Goal: Task Accomplishment & Management: Manage account settings

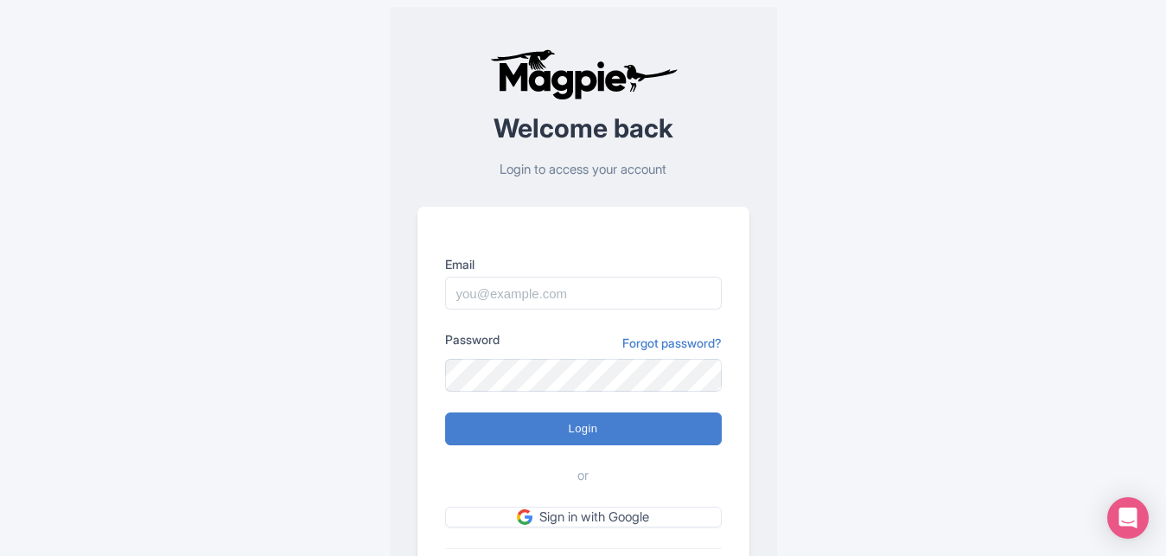
scroll to position [123, 0]
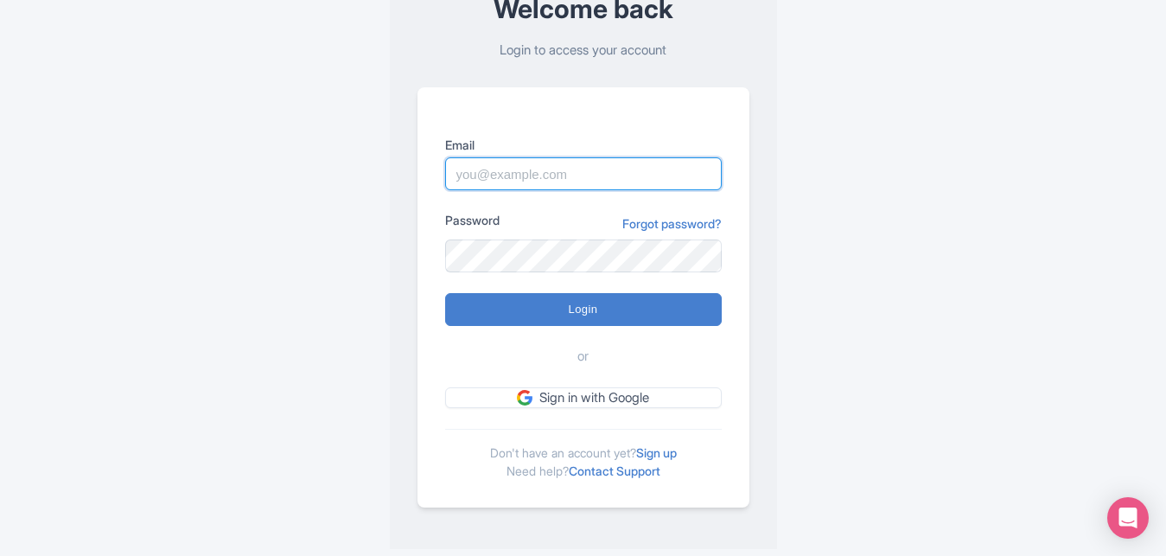
click at [480, 164] on input "Email" at bounding box center [583, 173] width 277 height 33
paste input "seodigital83@gmail.com"
type input "seodigital83@gmail.com"
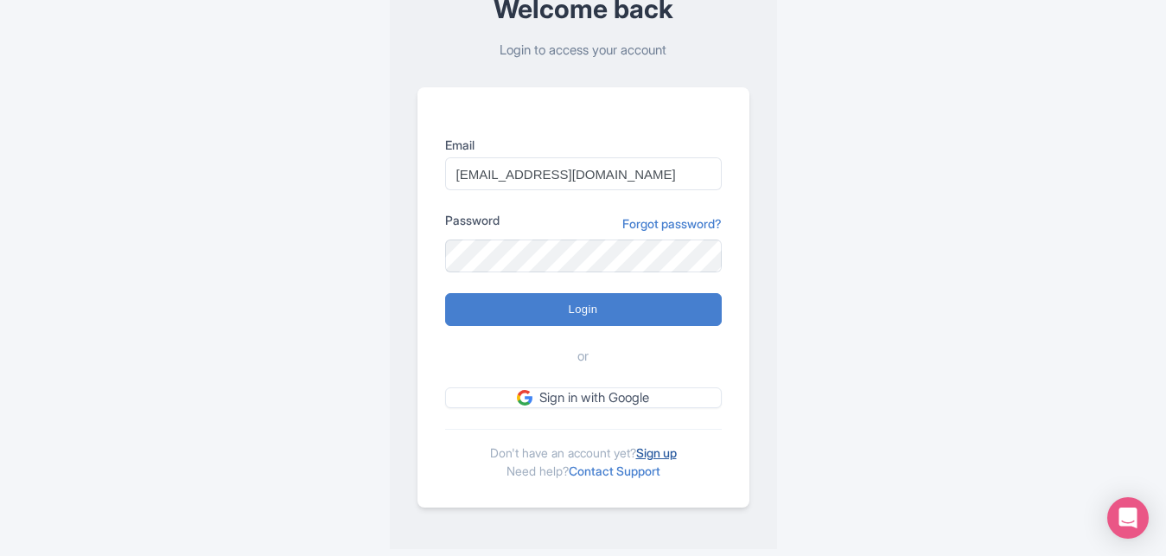
click at [666, 456] on link "Sign up" at bounding box center [656, 452] width 41 height 15
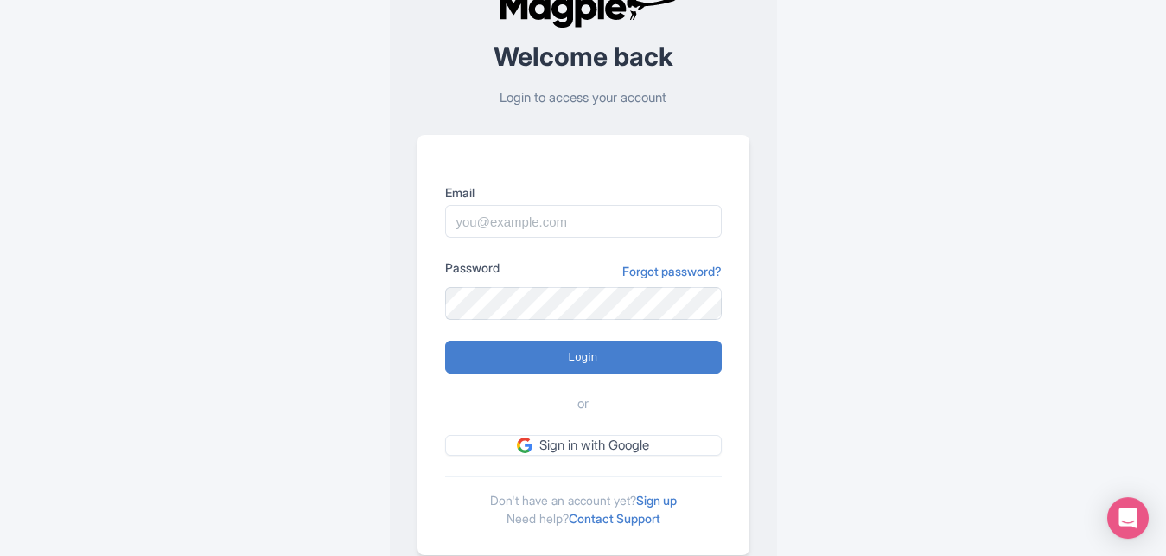
scroll to position [123, 0]
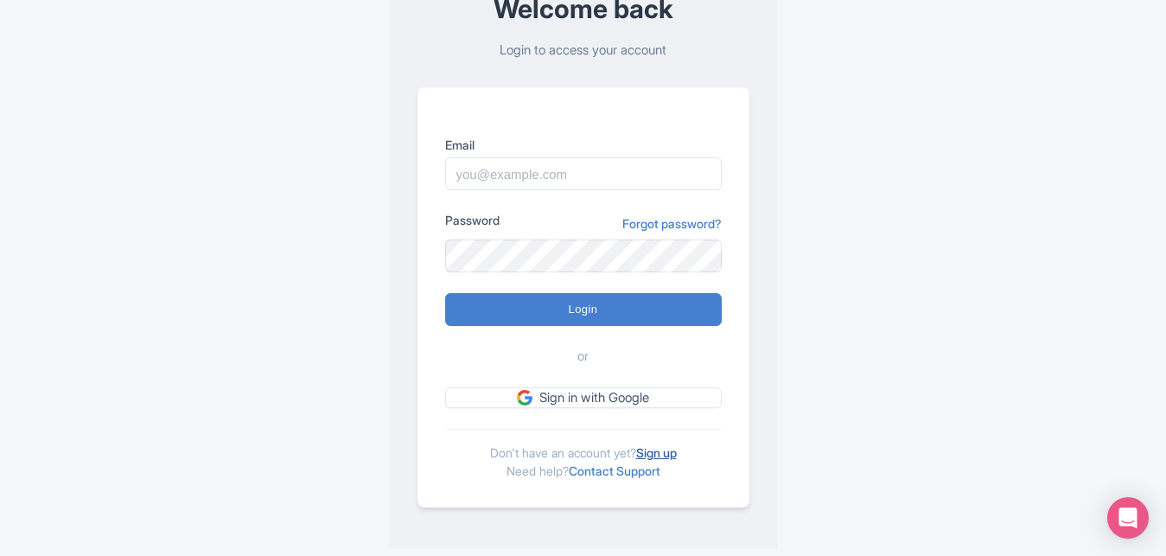
click at [649, 453] on link "Sign up" at bounding box center [656, 452] width 41 height 15
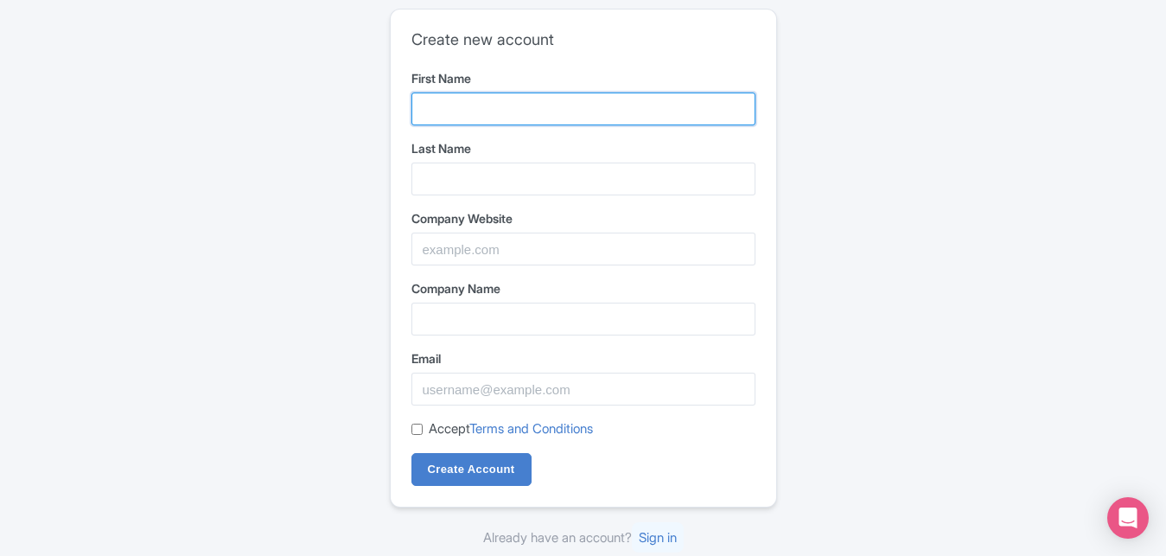
click at [461, 106] on input "First Name" at bounding box center [583, 108] width 344 height 33
type input "My"
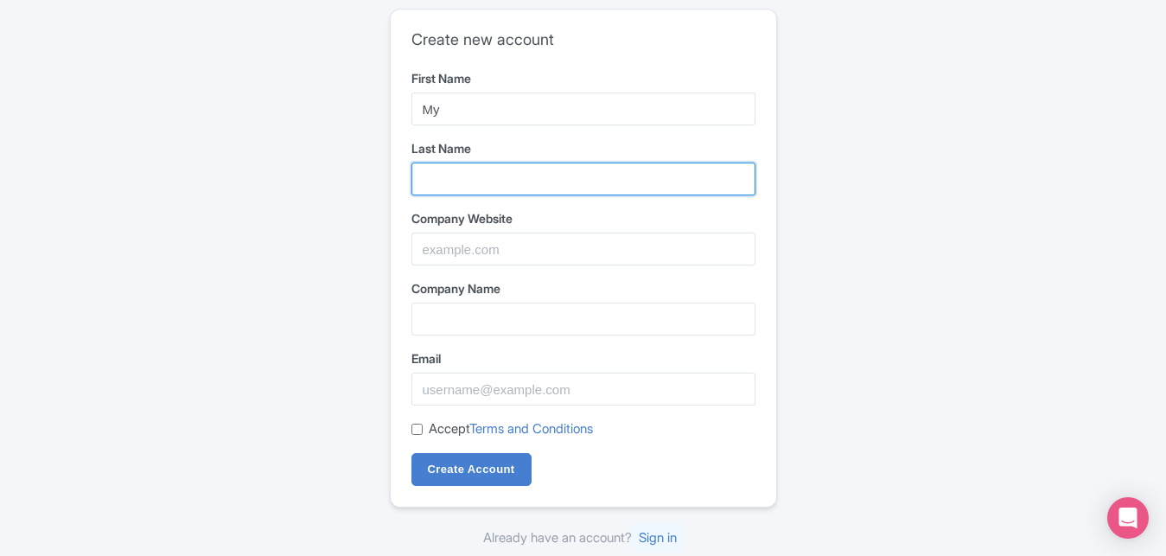
click at [454, 170] on input "Last Name" at bounding box center [583, 178] width 344 height 33
paste input "Yatra360"
type input "Yatra360"
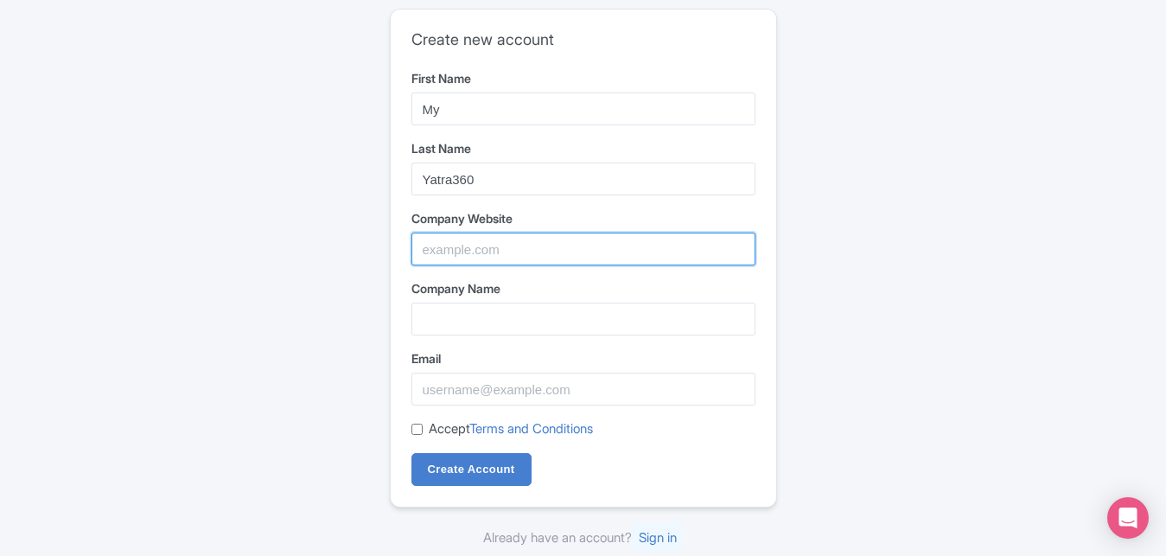
click at [447, 250] on input "Company Website" at bounding box center [583, 249] width 344 height 33
paste input "[URL][DOMAIN_NAME]"
type input "[URL][DOMAIN_NAME]"
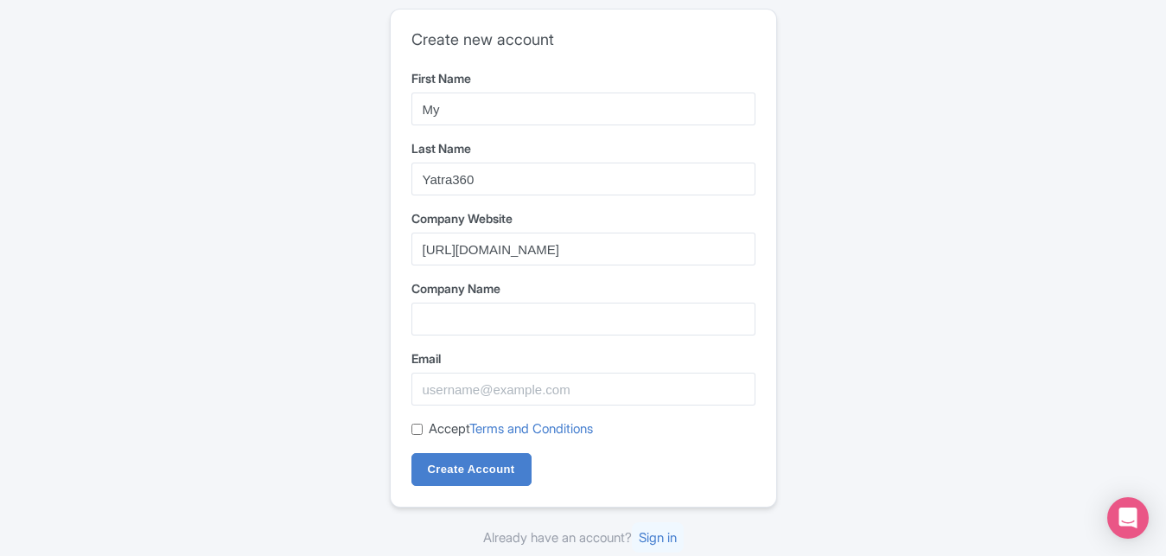
click at [969, 250] on div "Create new account First Name My Last Name Yatra360 Company Website [URL][DOMAI…" at bounding box center [583, 278] width 1106 height 553
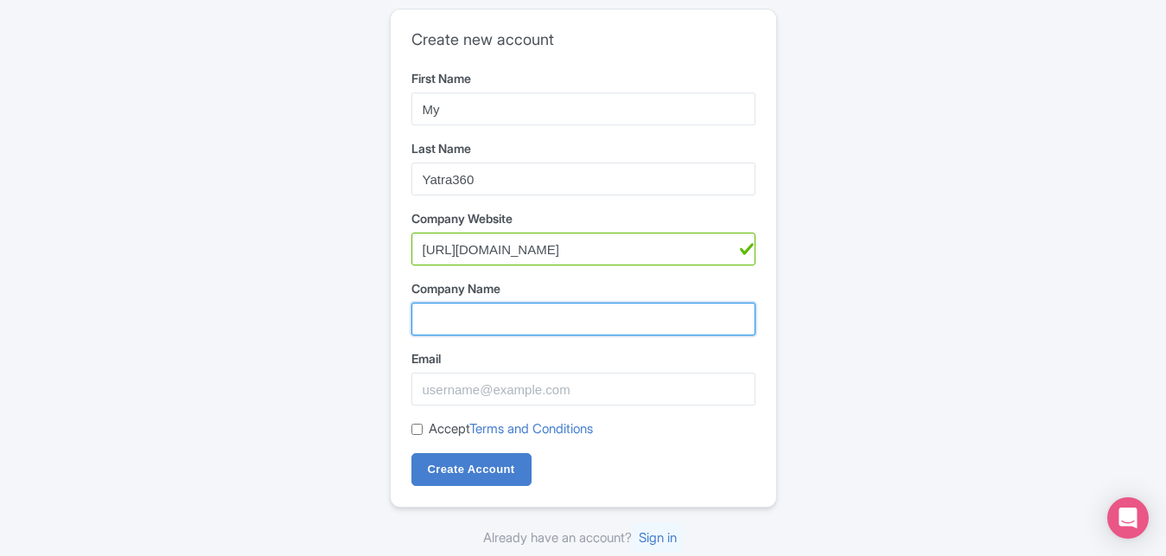
click at [531, 316] on input "Company Name" at bounding box center [583, 319] width 344 height 33
paste input "My Yatra360"
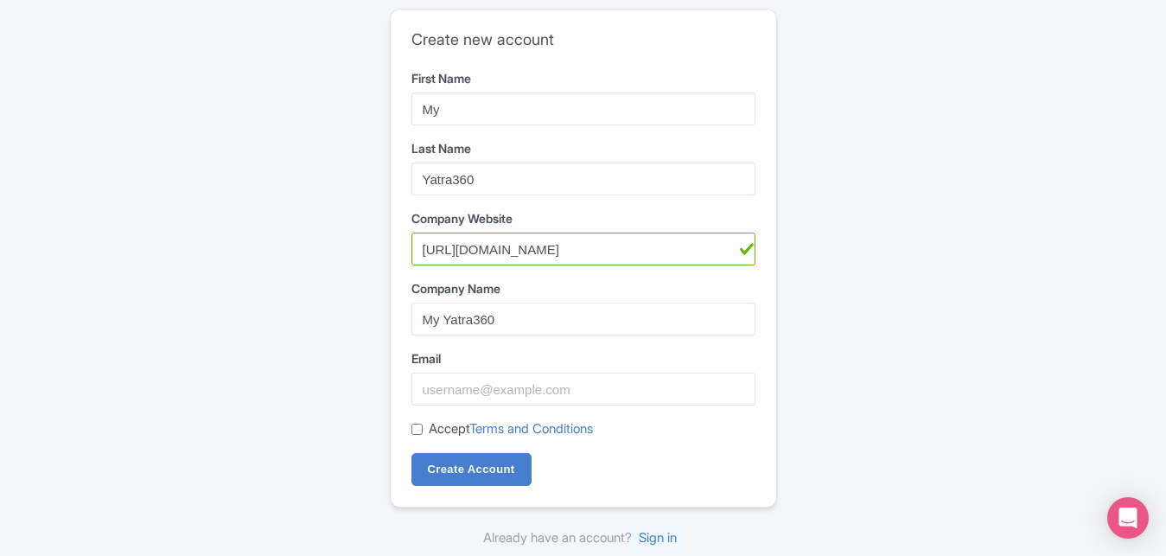
click at [986, 322] on div "Create new account First Name My Last Name Yatra360 Company Website [URL][DOMAI…" at bounding box center [583, 278] width 1106 height 553
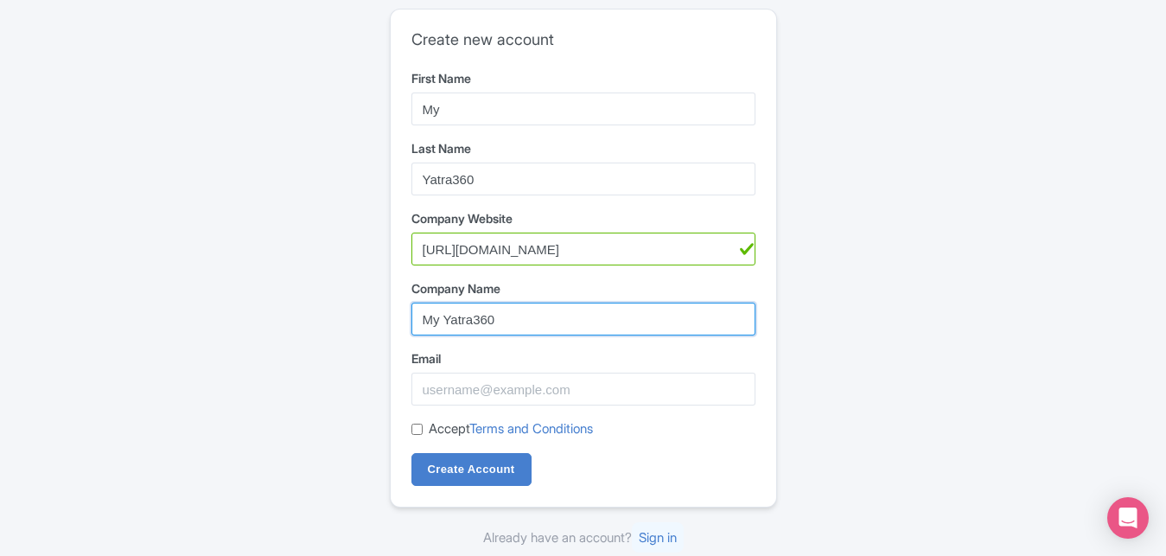
click at [420, 319] on input "My Yatra360" at bounding box center [583, 319] width 344 height 33
paste input "Customized Pilgrimage Tour India"
type input "Customized Pilgrimage Tour India By My Yatra360"
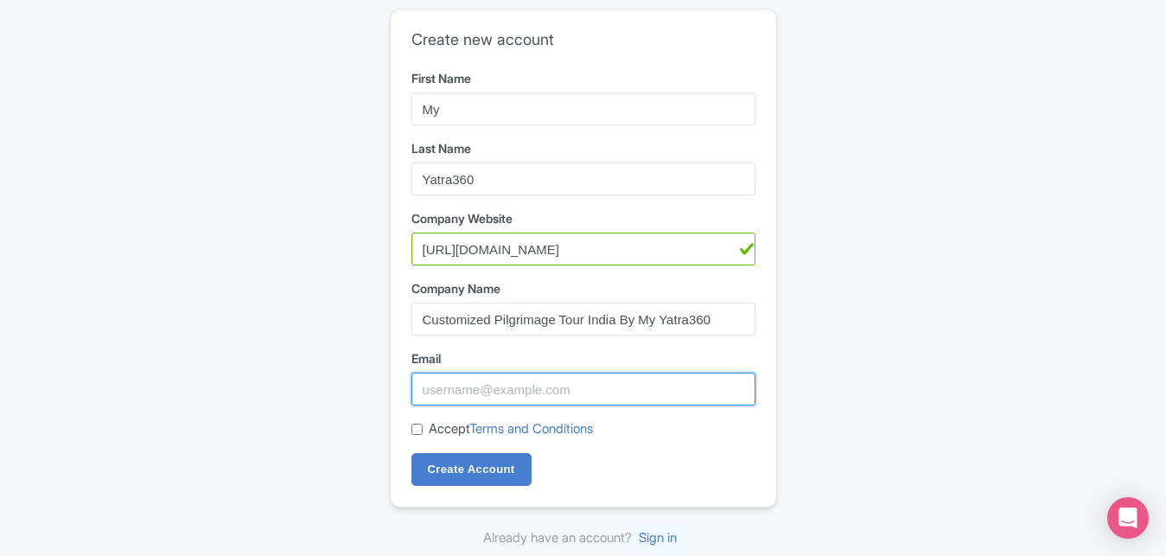
click at [458, 394] on input "Email" at bounding box center [583, 389] width 344 height 33
paste input "[EMAIL_ADDRESS][DOMAIN_NAME]"
type input "[EMAIL_ADDRESS][DOMAIN_NAME]"
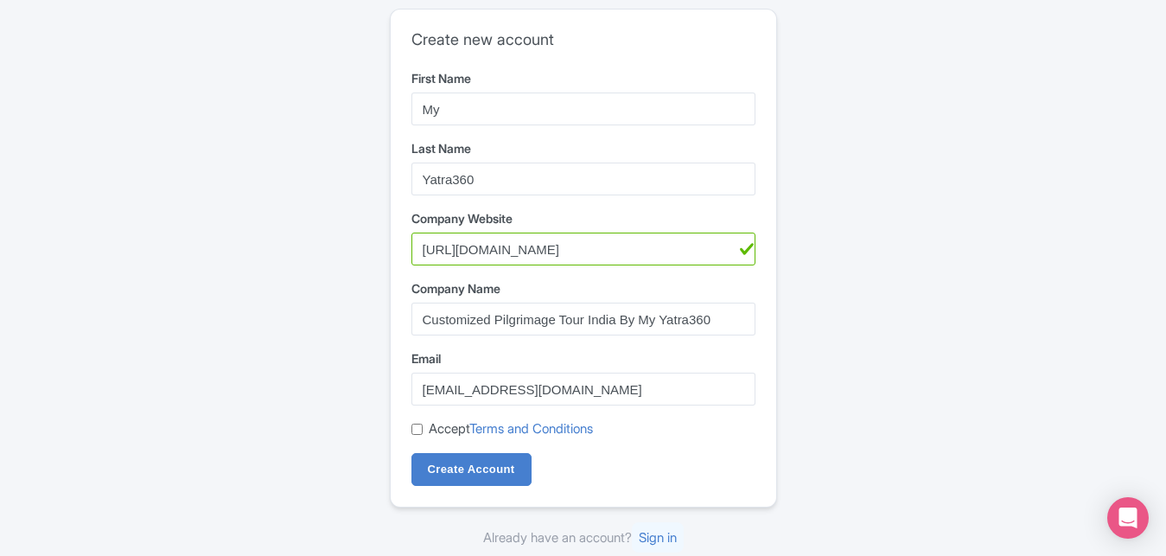
click at [420, 428] on input "Accept Terms and Conditions" at bounding box center [416, 429] width 11 height 11
checkbox input "true"
click at [475, 469] on input "Create Account" at bounding box center [471, 469] width 120 height 33
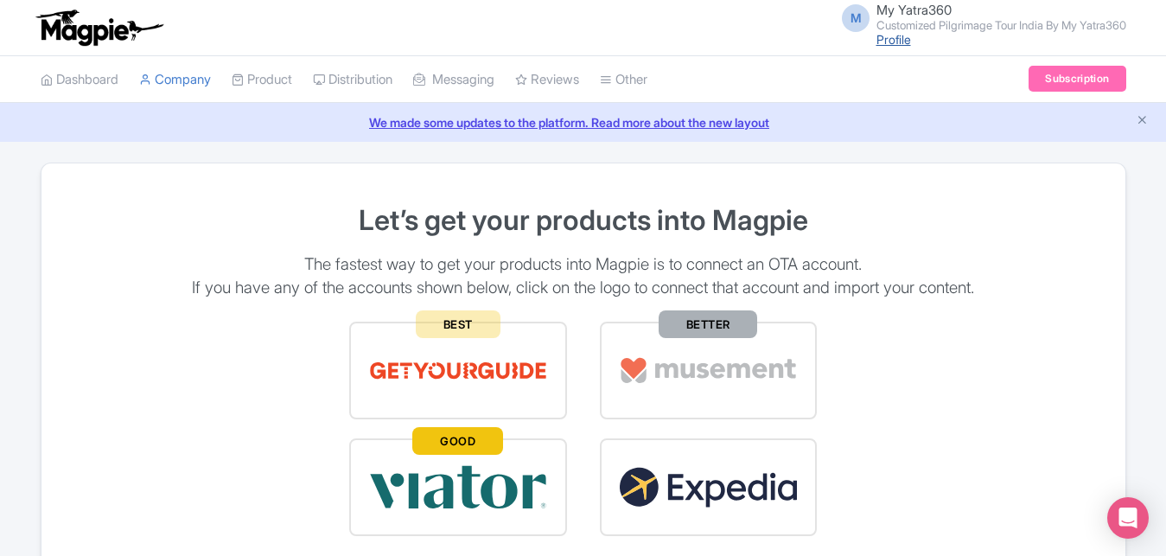
click at [891, 40] on link "Profile" at bounding box center [893, 39] width 35 height 15
click at [921, 5] on span "My Yatra360" at bounding box center [913, 10] width 75 height 16
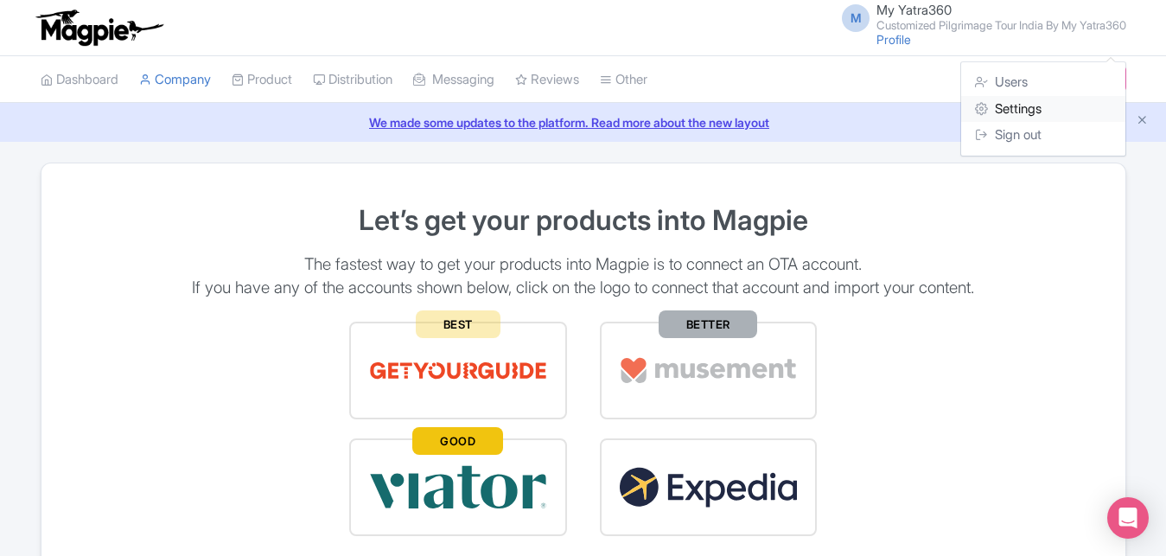
click at [1013, 101] on link "Settings" at bounding box center [1043, 109] width 164 height 27
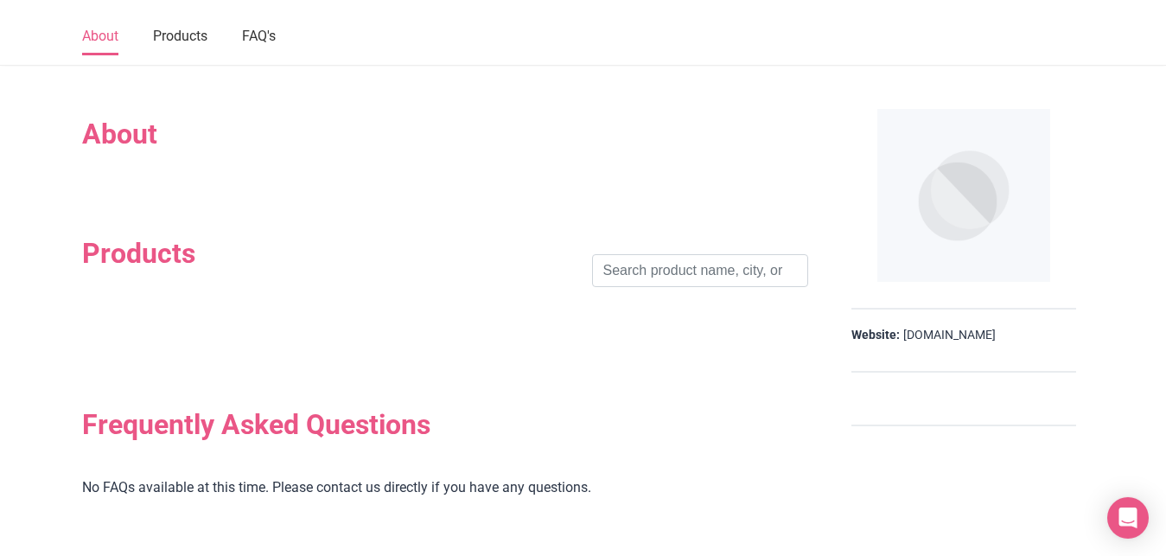
scroll to position [176, 0]
click at [124, 131] on h2 "About" at bounding box center [445, 133] width 726 height 33
click at [240, 179] on div at bounding box center [445, 167] width 726 height 35
click at [164, 169] on div at bounding box center [445, 167] width 726 height 35
click at [124, 178] on div at bounding box center [445, 167] width 726 height 35
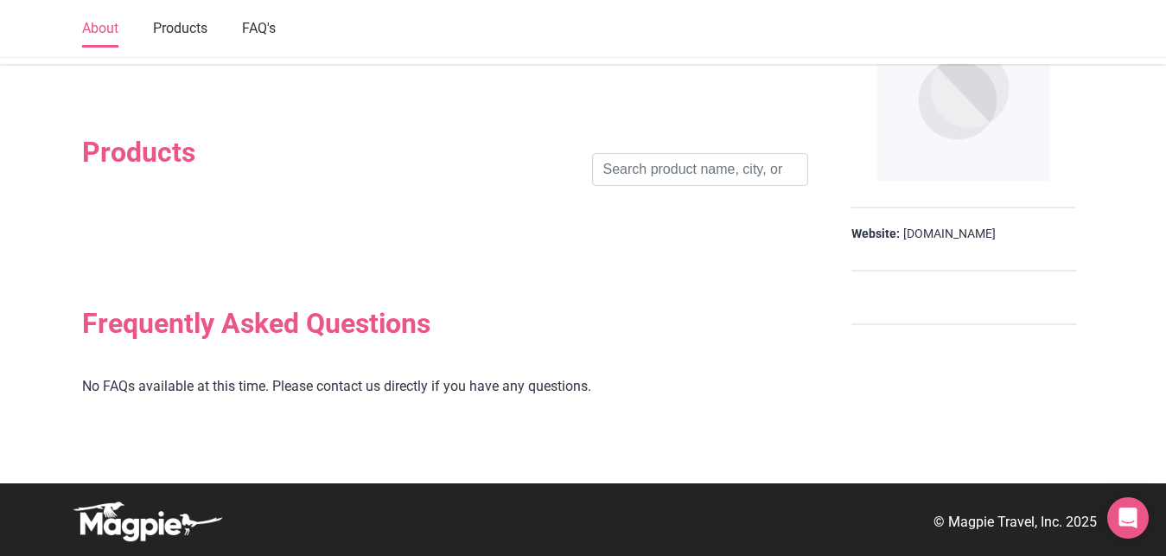
scroll to position [0, 0]
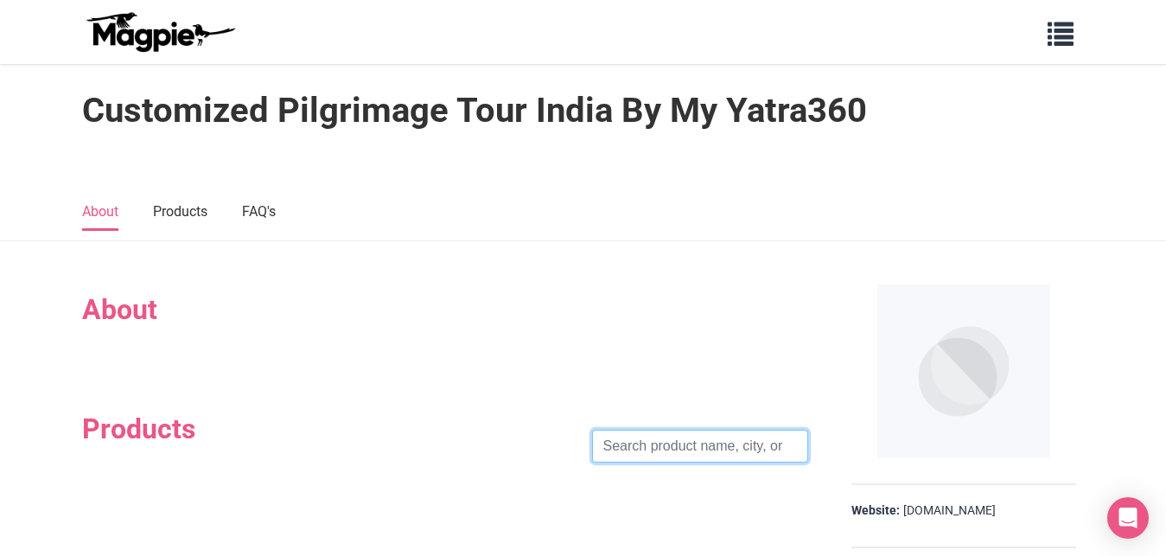
drag, startPoint x: 657, startPoint y: 456, endPoint x: 670, endPoint y: 453, distance: 13.2
click at [658, 455] on input "search" at bounding box center [700, 446] width 216 height 33
click at [671, 452] on input "search" at bounding box center [700, 446] width 216 height 33
click at [133, 268] on section "About Products Search Frequently Asked Questions No FAQs available at this time…" at bounding box center [583, 500] width 1166 height 519
click at [188, 212] on link "Products" at bounding box center [180, 212] width 54 height 36
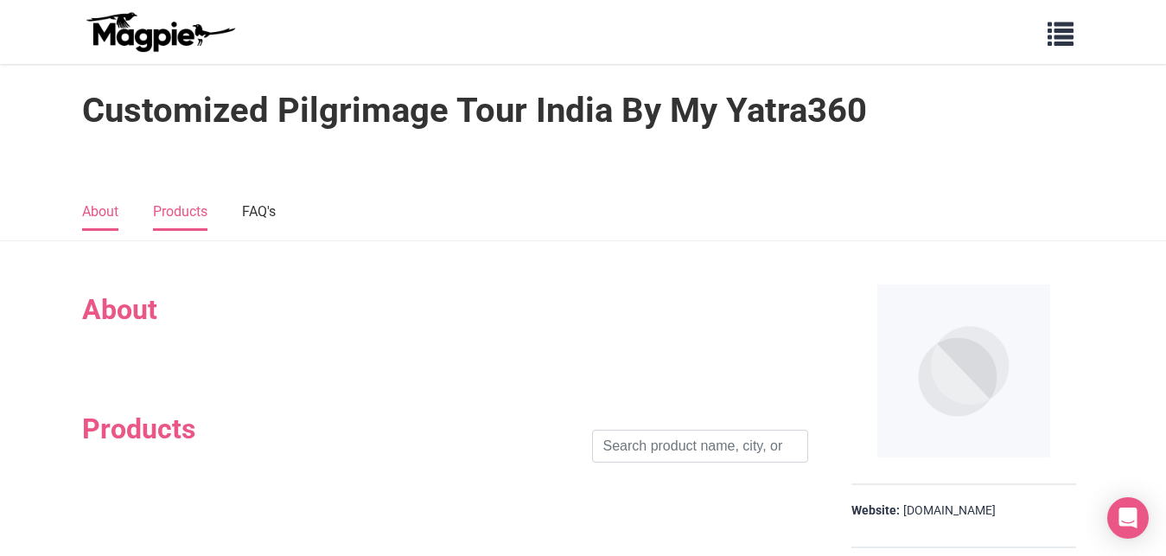
click at [90, 210] on link "About" at bounding box center [100, 212] width 36 height 36
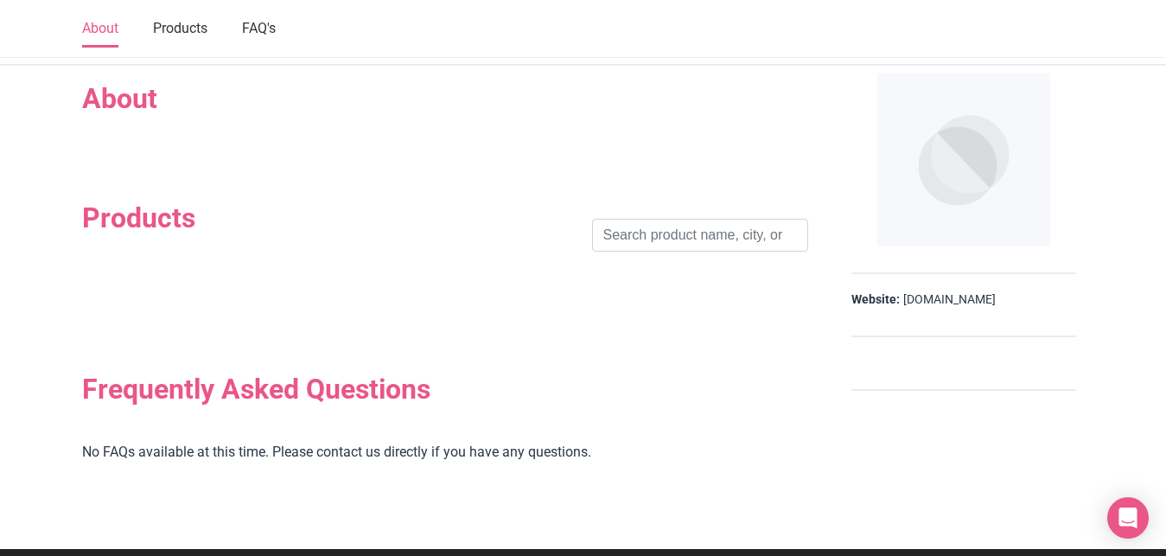
scroll to position [214, 0]
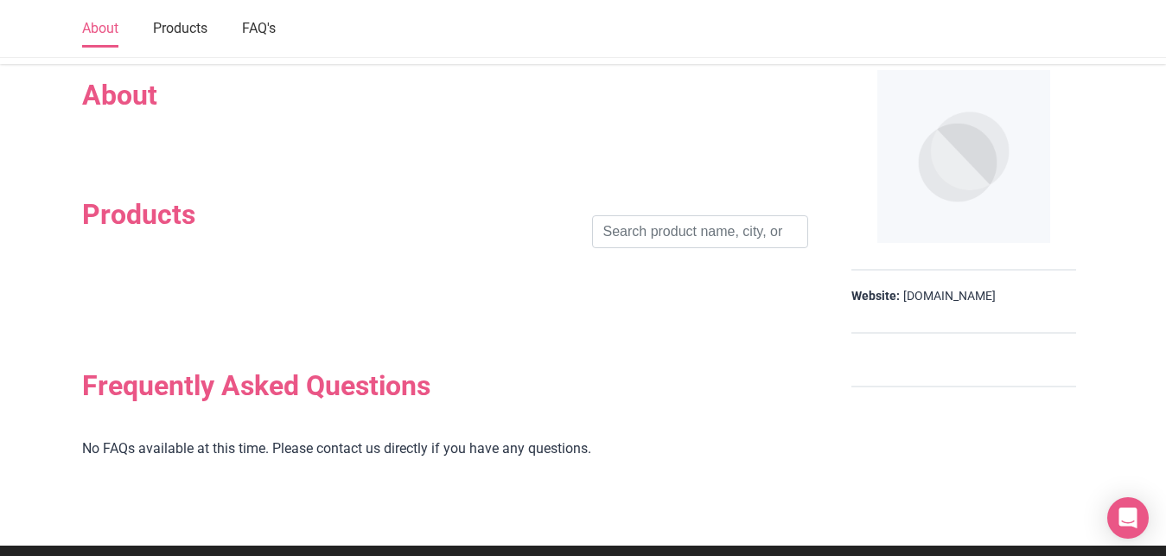
click at [123, 137] on div at bounding box center [445, 129] width 726 height 35
click at [195, 156] on section "Products Search" at bounding box center [445, 231] width 726 height 171
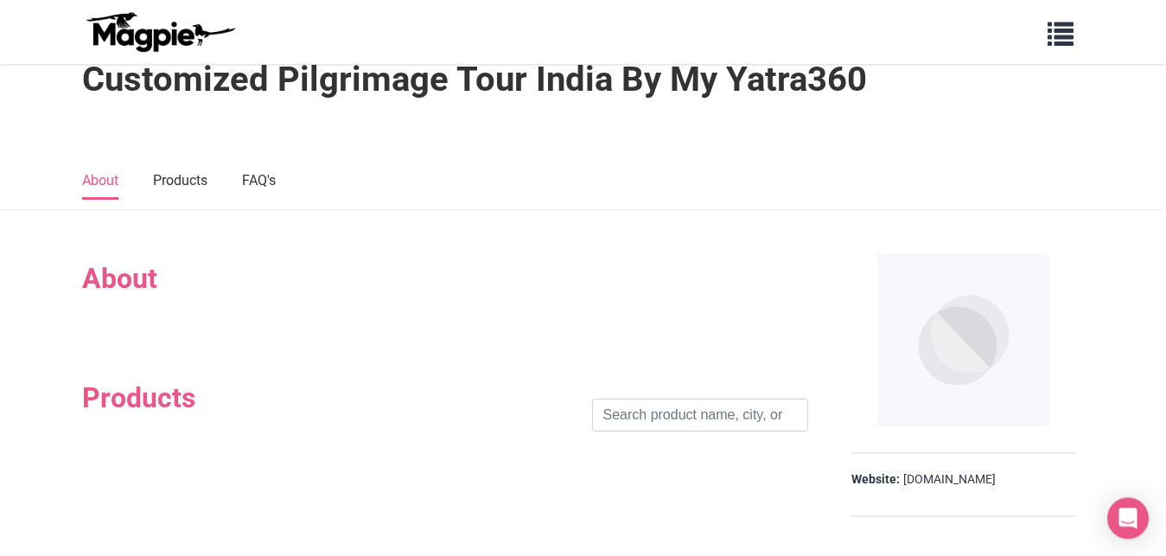
scroll to position [0, 0]
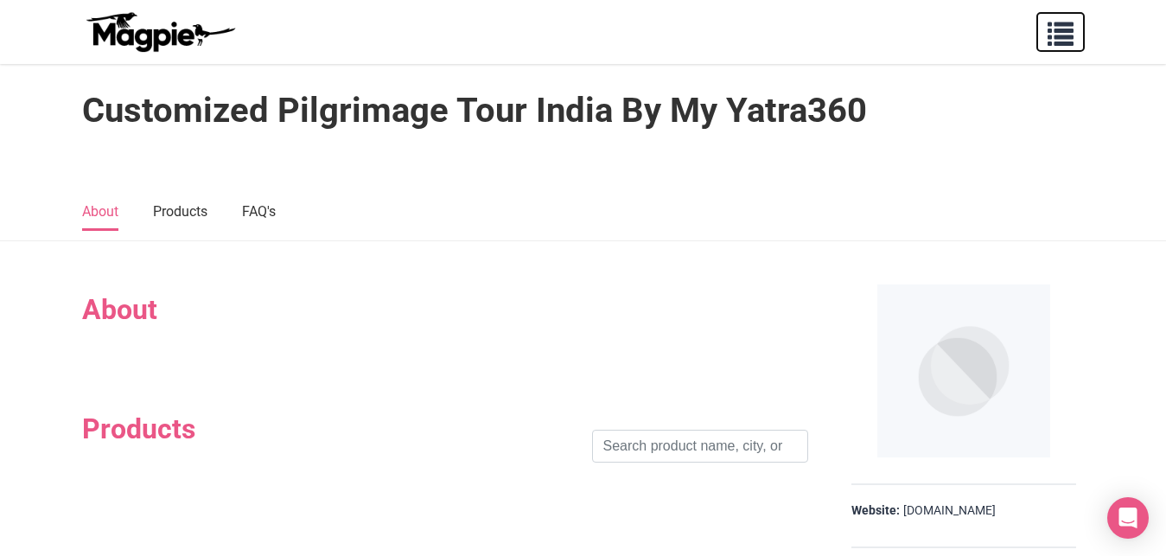
click at [1052, 33] on span "button" at bounding box center [1061, 30] width 26 height 26
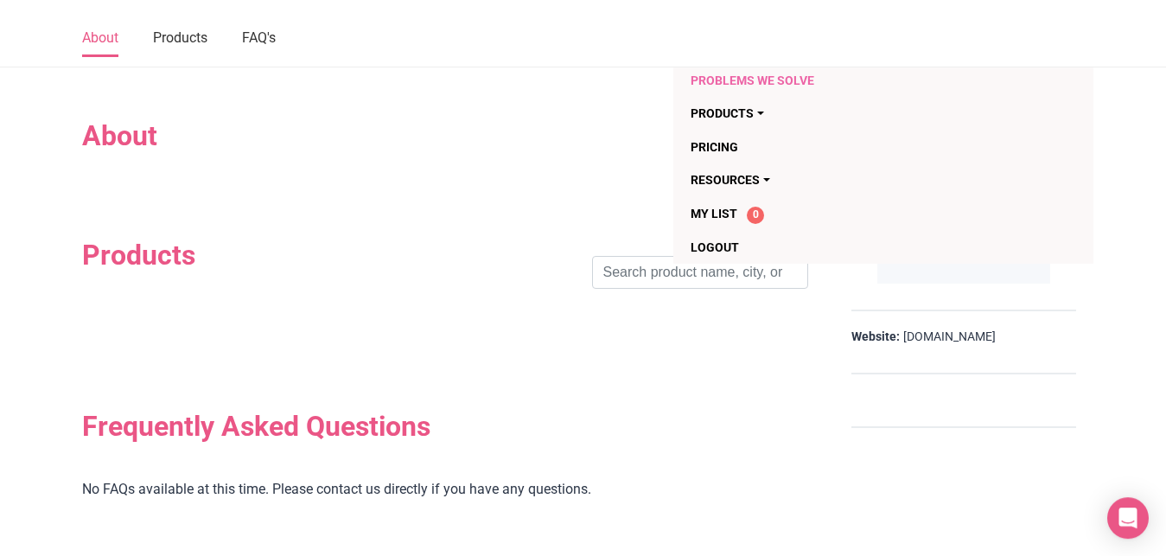
scroll to position [264, 0]
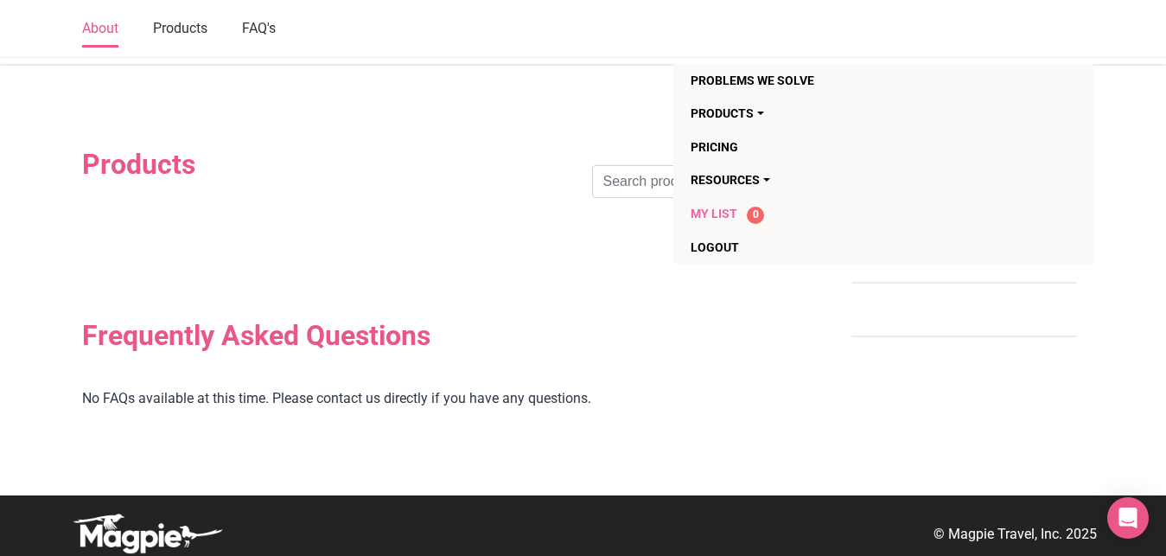
click at [716, 213] on span "My List" at bounding box center [714, 214] width 47 height 14
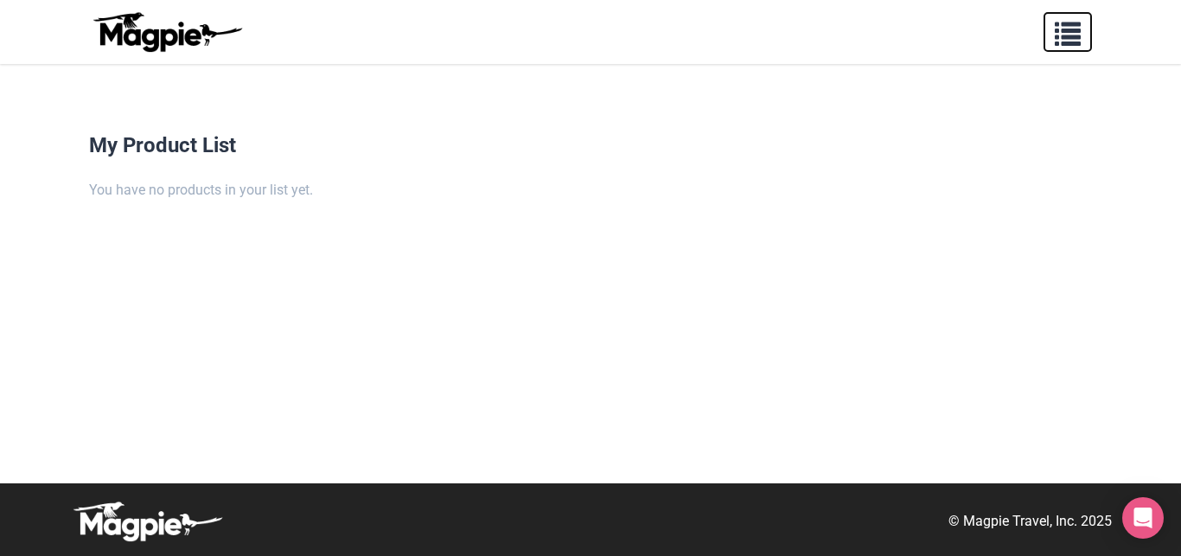
click at [1073, 43] on span "button" at bounding box center [1068, 30] width 26 height 26
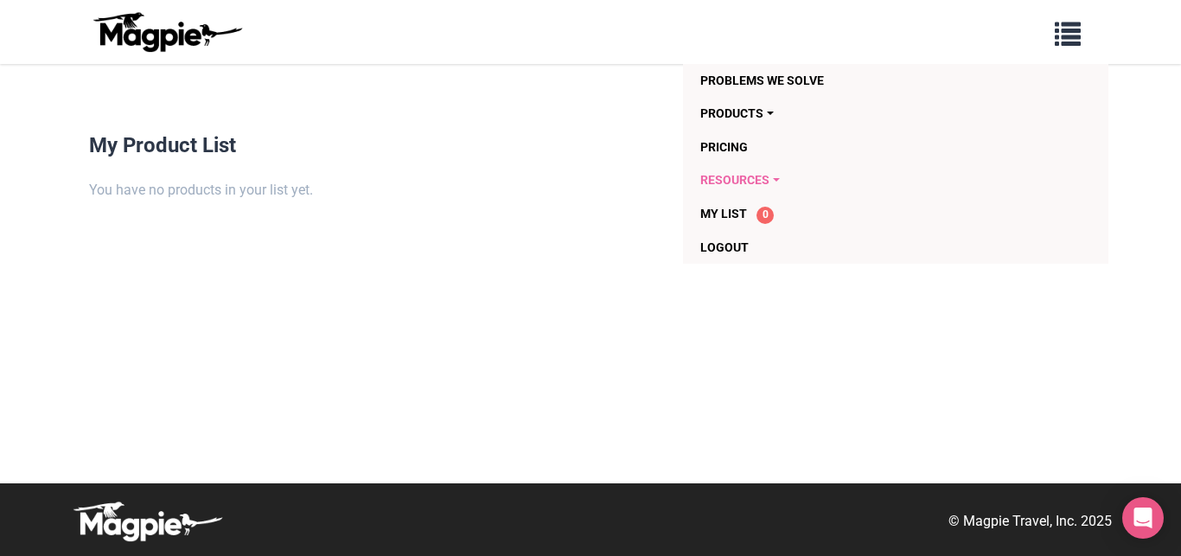
click at [743, 185] on link "Resources" at bounding box center [861, 179] width 322 height 33
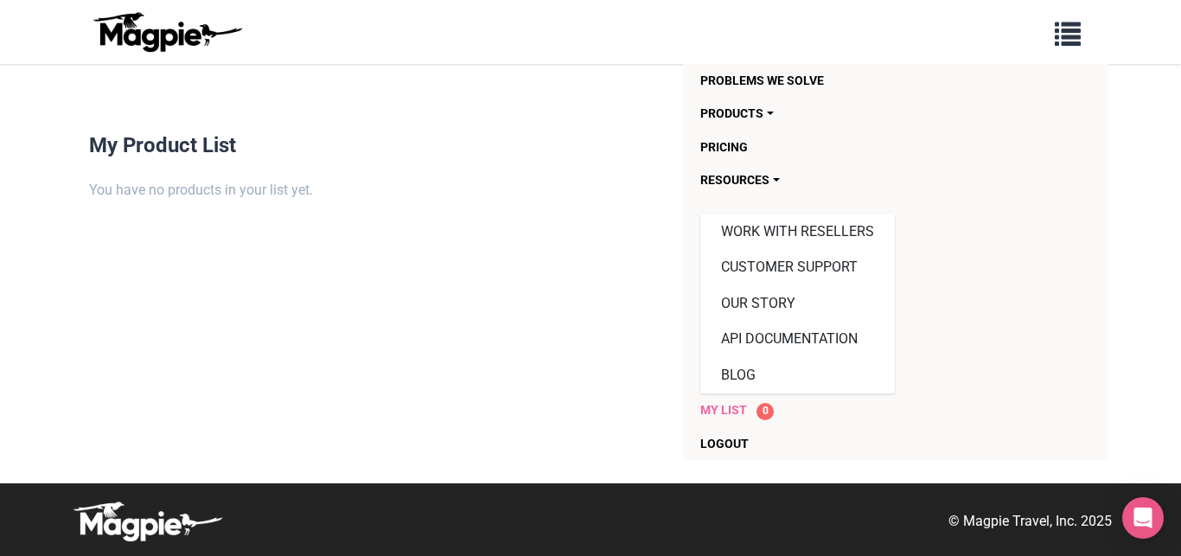
drag, startPoint x: 715, startPoint y: 411, endPoint x: 204, endPoint y: 398, distance: 511.0
click at [715, 410] on span "My List" at bounding box center [723, 410] width 47 height 14
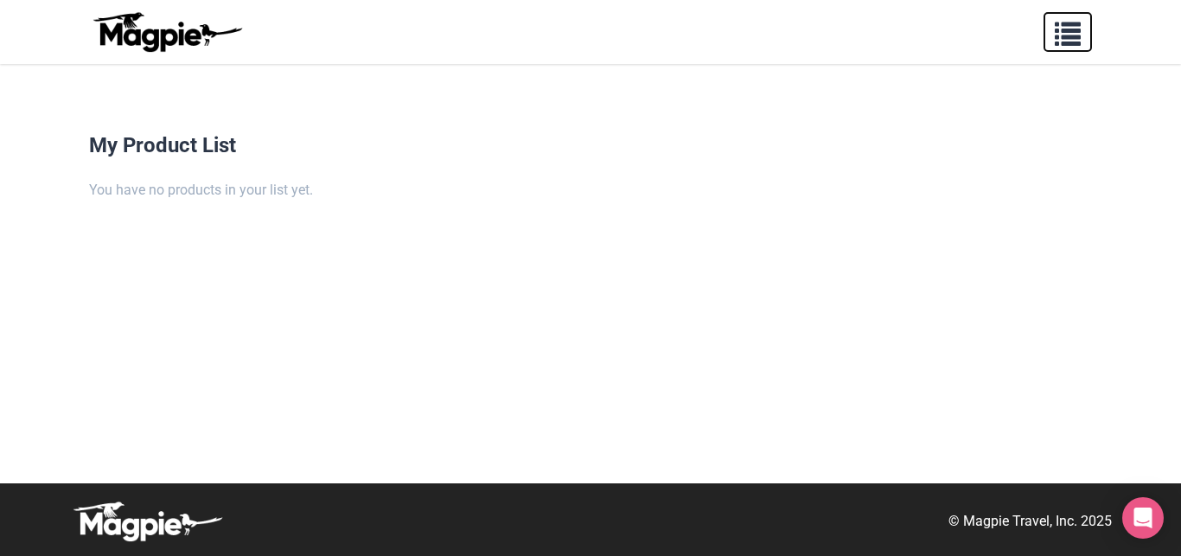
click at [1060, 38] on span "button" at bounding box center [1068, 30] width 26 height 26
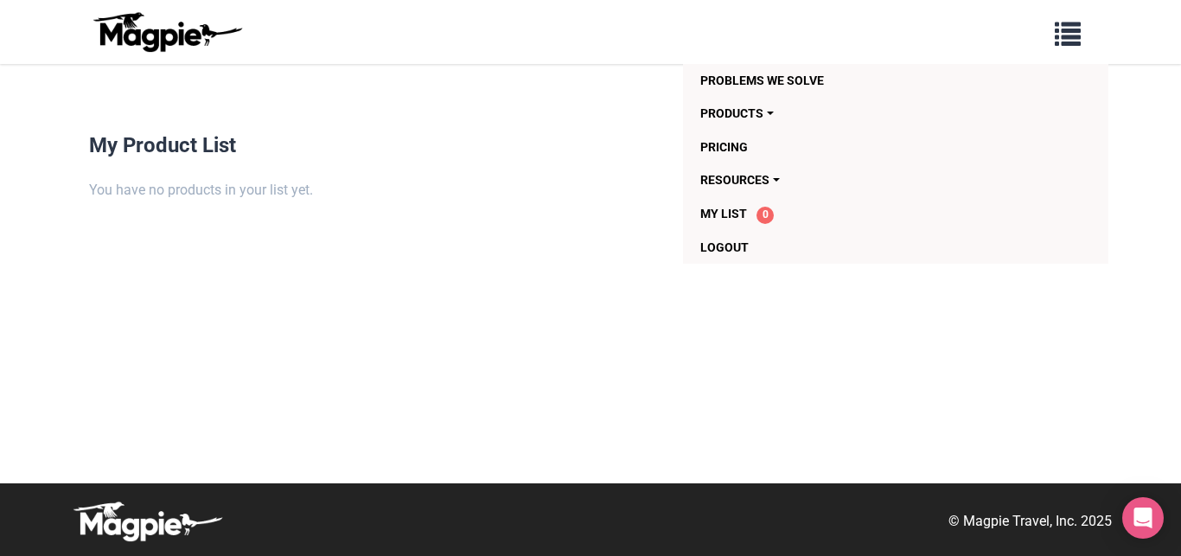
click at [150, 41] on img at bounding box center [167, 31] width 156 height 41
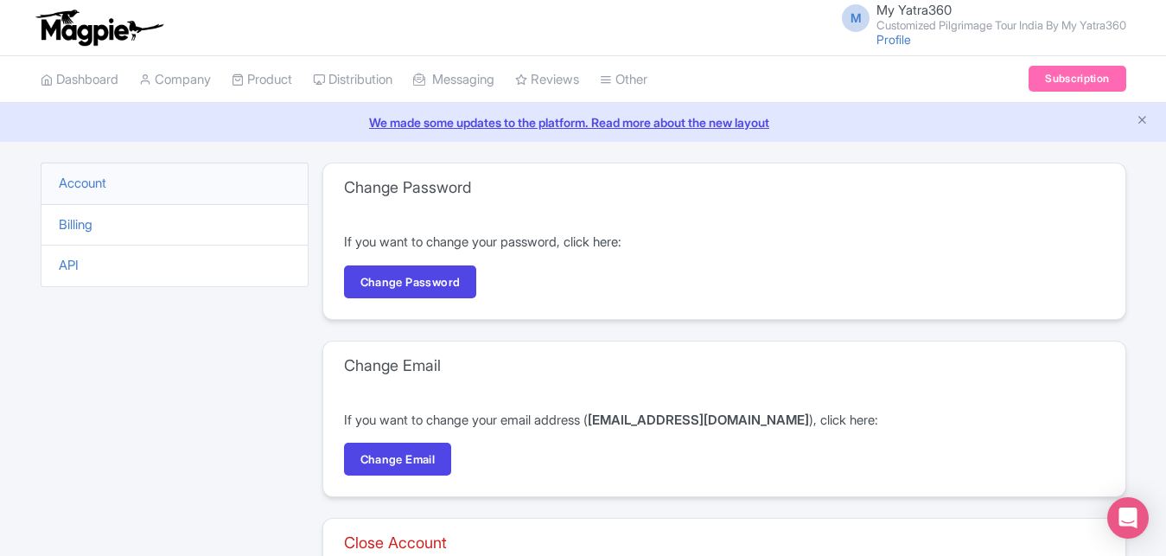
click at [66, 171] on li "Account" at bounding box center [175, 183] width 268 height 42
click at [70, 182] on link "Account" at bounding box center [83, 183] width 48 height 16
click at [103, 81] on link "Dashboard" at bounding box center [80, 80] width 78 height 48
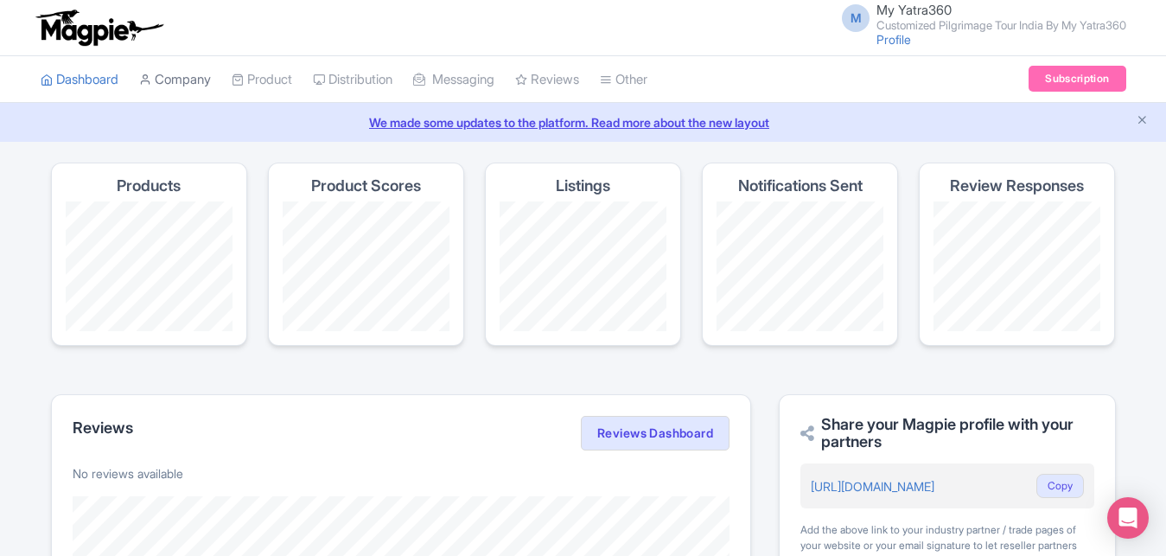
click at [146, 82] on icon at bounding box center [145, 79] width 12 height 12
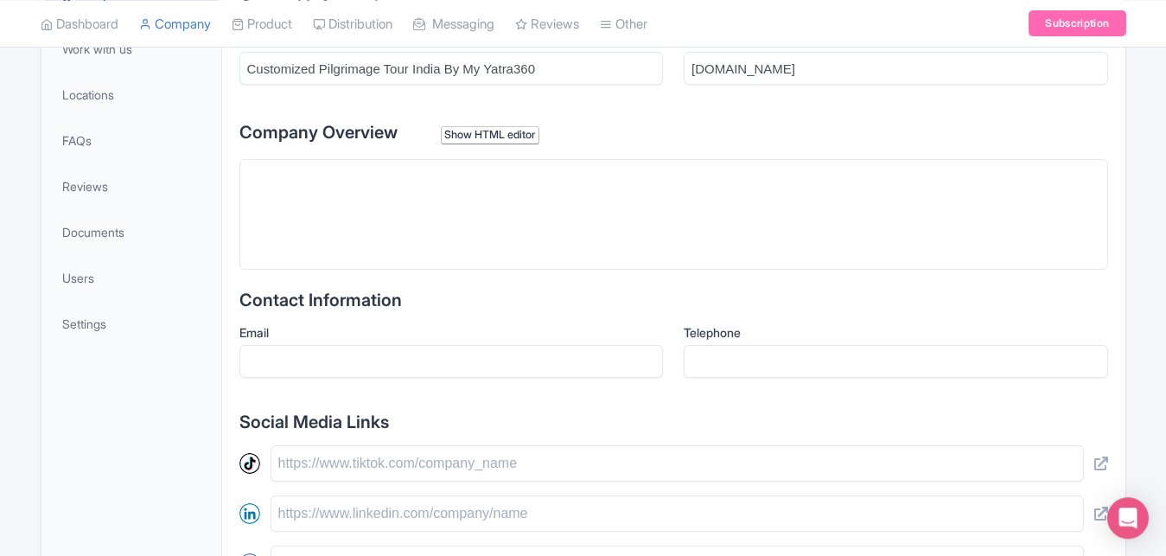
scroll to position [441, 0]
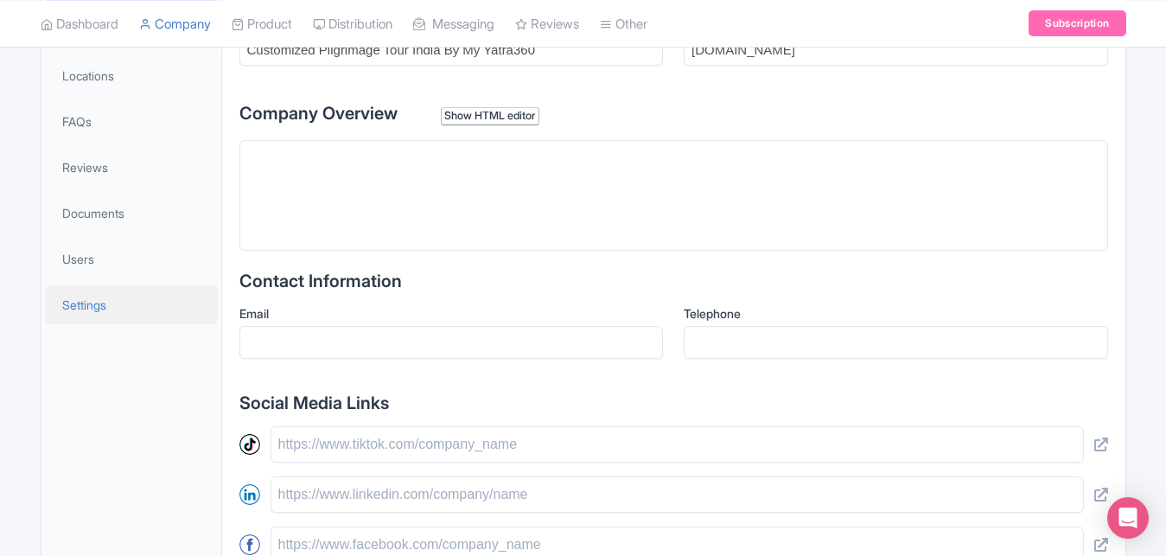
click at [80, 308] on span "Settings" at bounding box center [84, 305] width 44 height 18
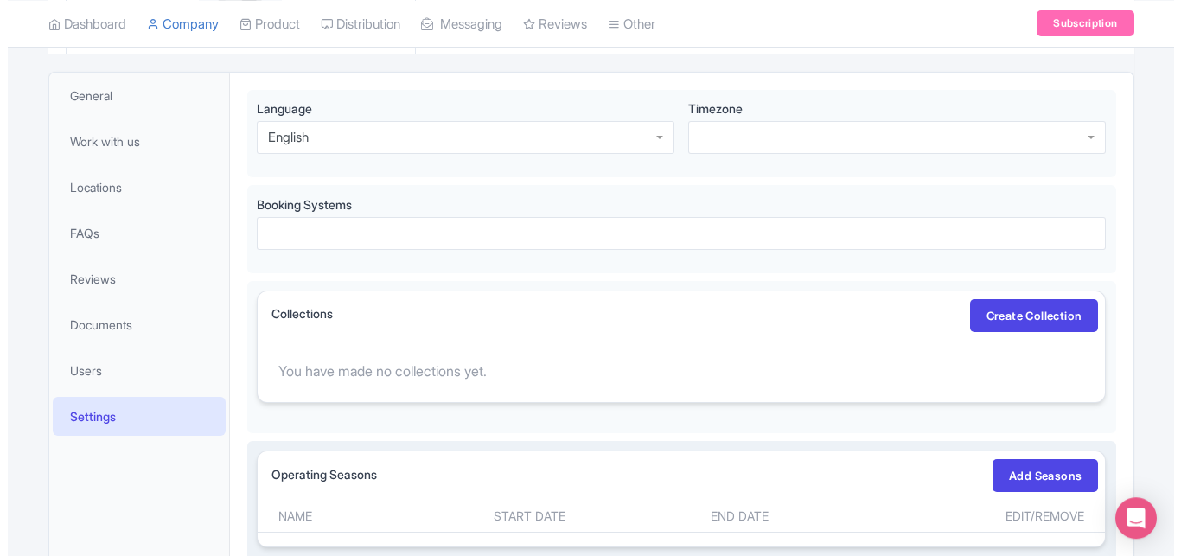
scroll to position [176, 0]
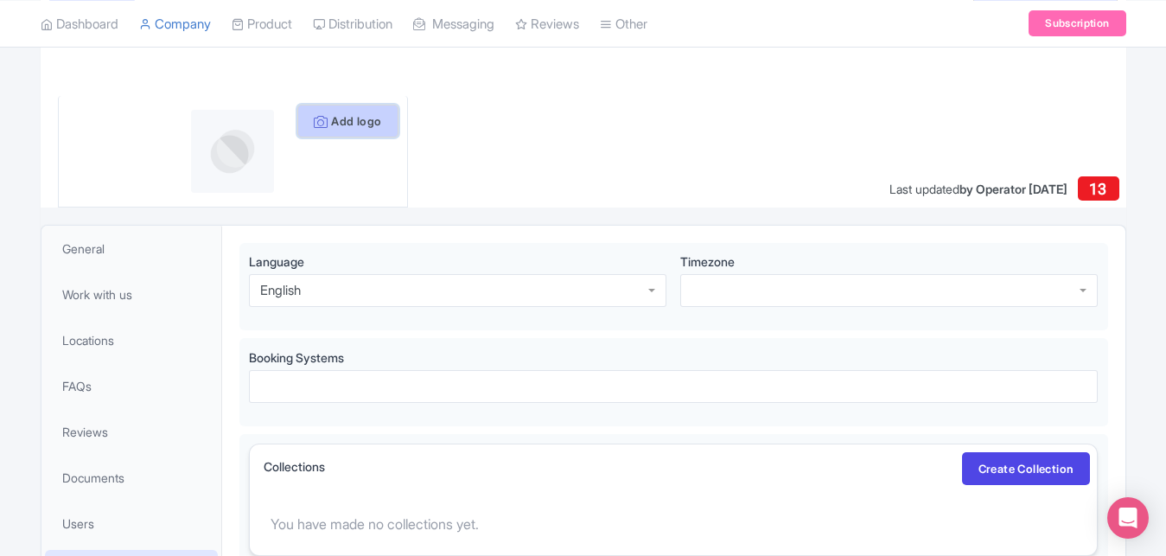
click at [346, 120] on button "Add logo" at bounding box center [347, 121] width 101 height 33
click at [351, 119] on button "Add logo" at bounding box center [347, 121] width 101 height 33
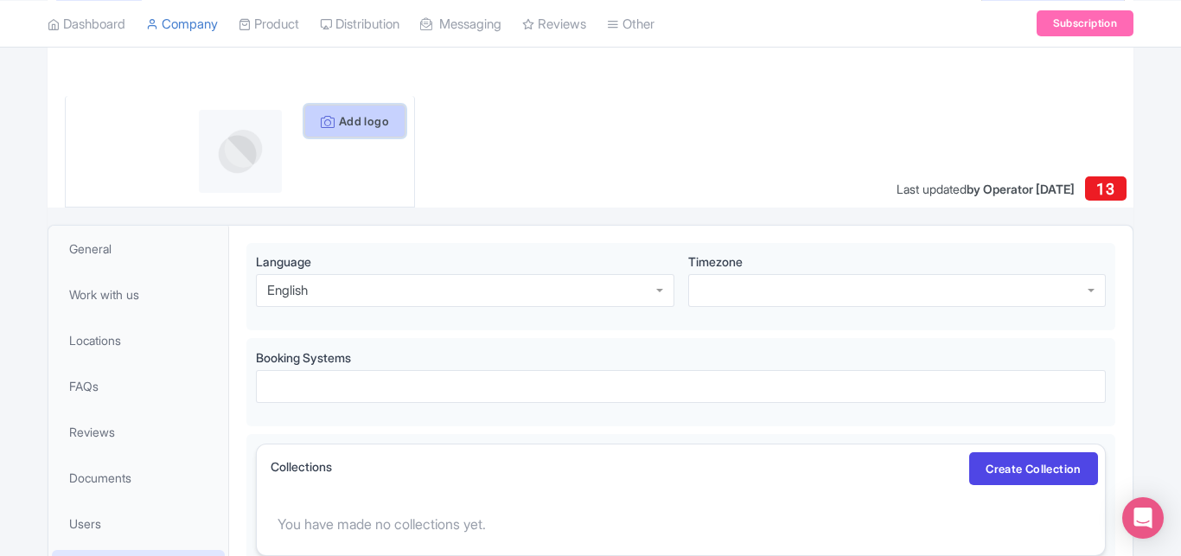
click at [339, 118] on button "Add logo" at bounding box center [354, 121] width 101 height 33
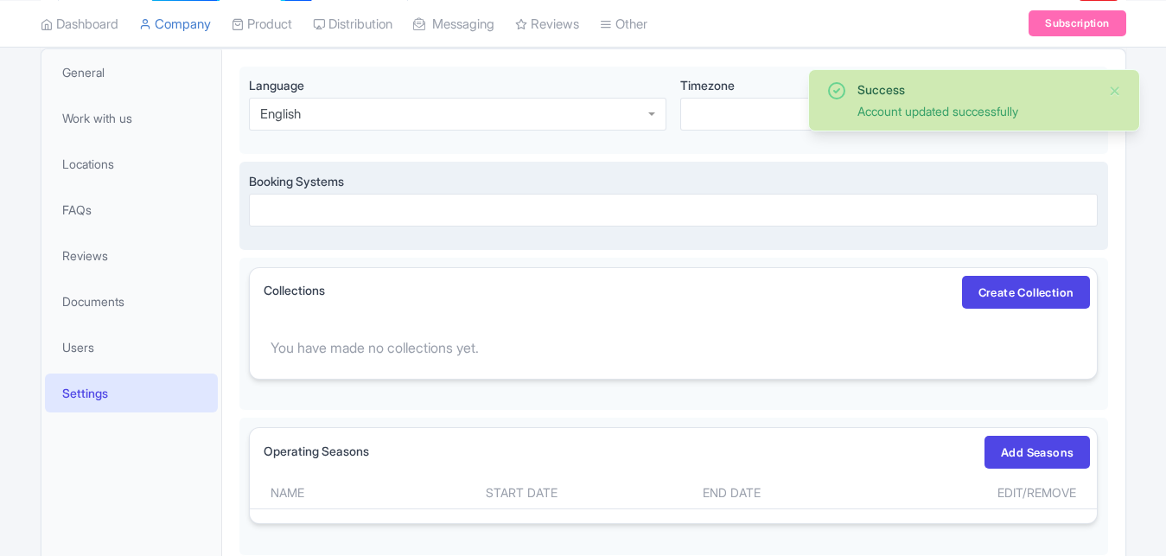
scroll to position [353, 0]
click at [307, 203] on div at bounding box center [674, 210] width 850 height 33
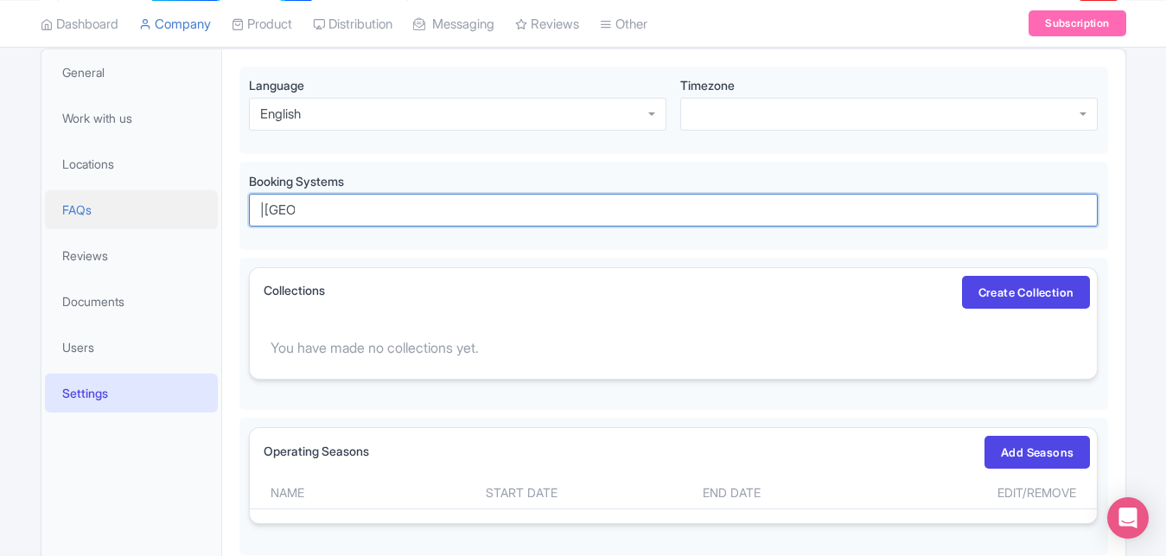
drag, startPoint x: 309, startPoint y: 200, endPoint x: 121, endPoint y: 220, distance: 188.6
drag, startPoint x: 296, startPoint y: 217, endPoint x: 189, endPoint y: 223, distance: 107.4
type input "|"
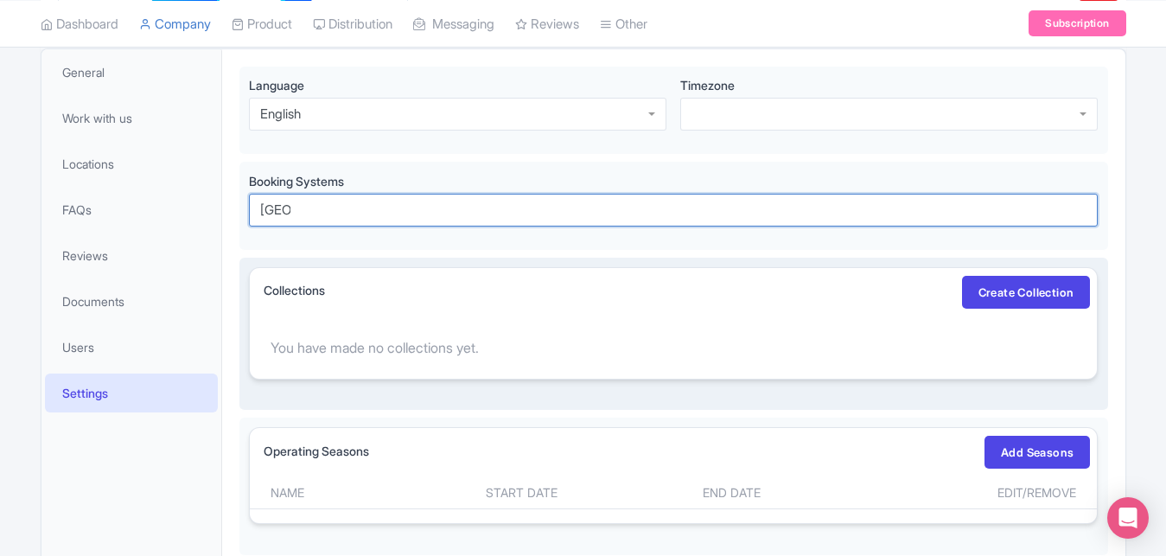
type input "[GEOGRAPHIC_DATA]"
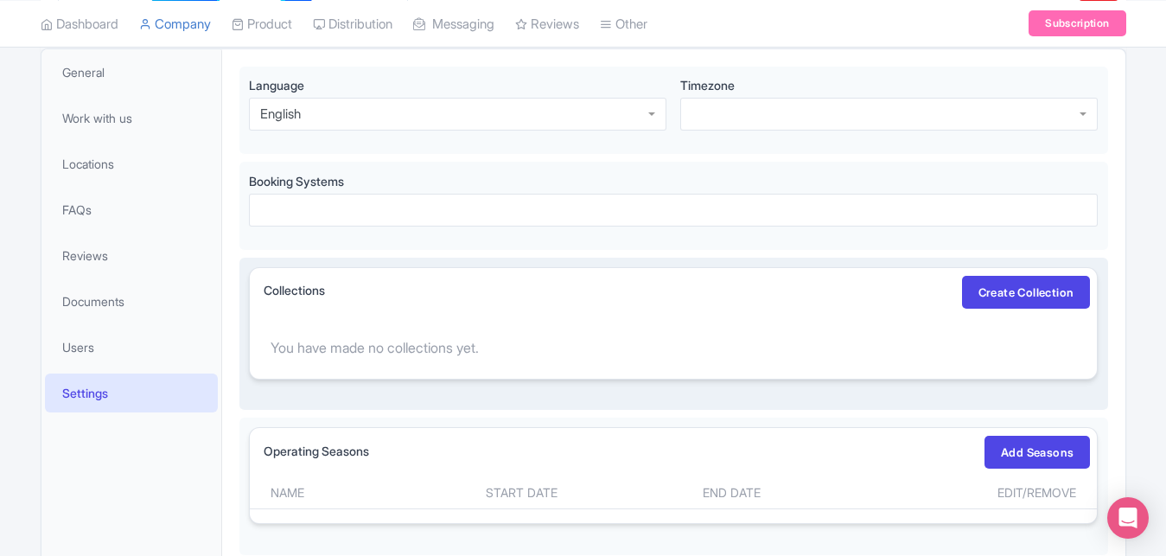
click at [353, 309] on div "Collections Create Collection" at bounding box center [674, 292] width 848 height 48
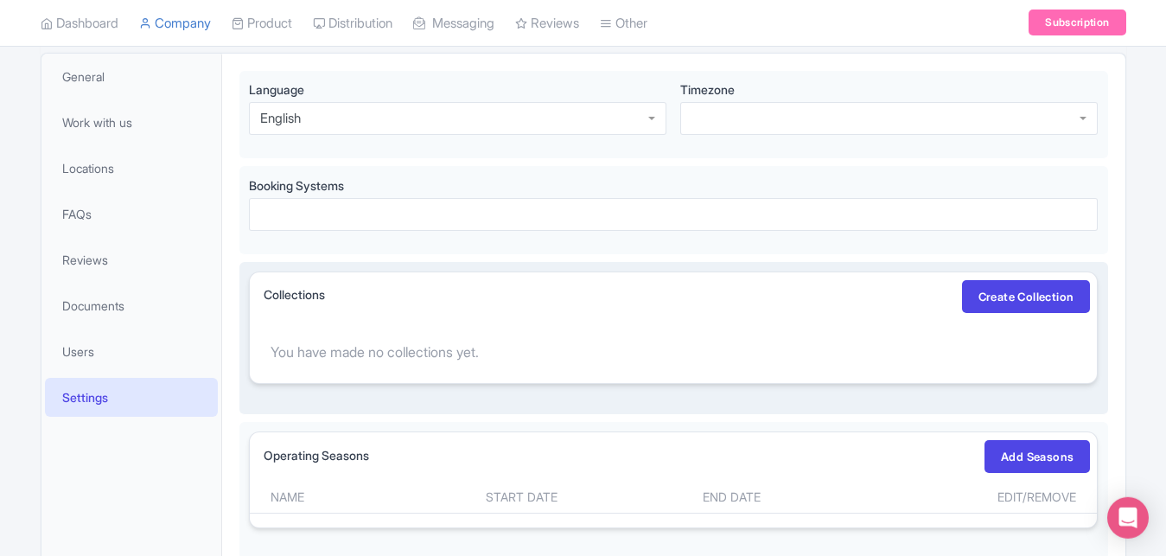
scroll to position [441, 0]
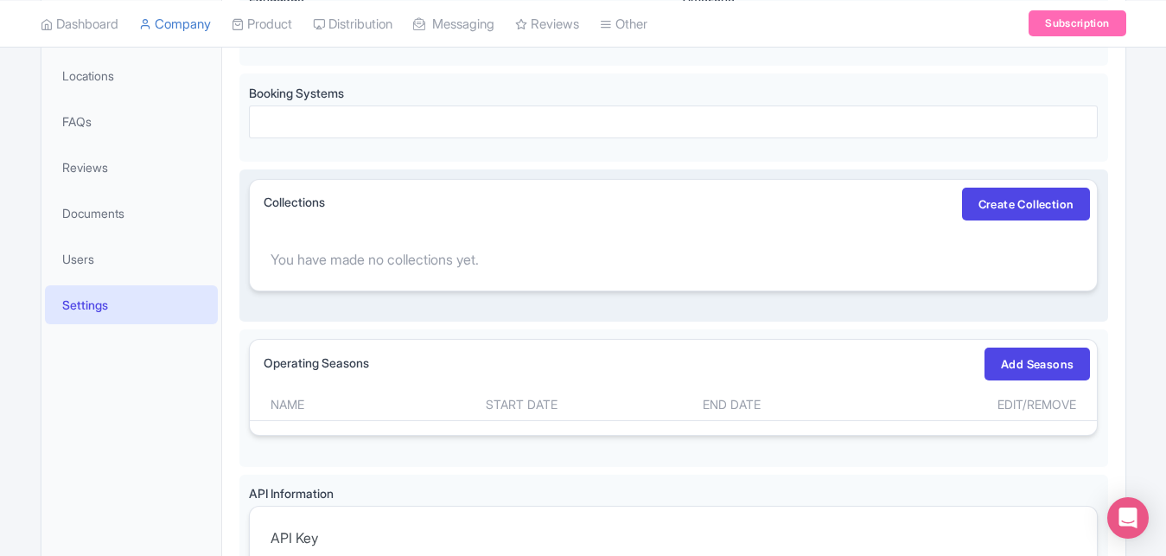
click at [350, 207] on div "Collections Create Collection" at bounding box center [674, 204] width 848 height 48
click at [310, 249] on div "You have made no collections yet." at bounding box center [674, 259] width 848 height 62
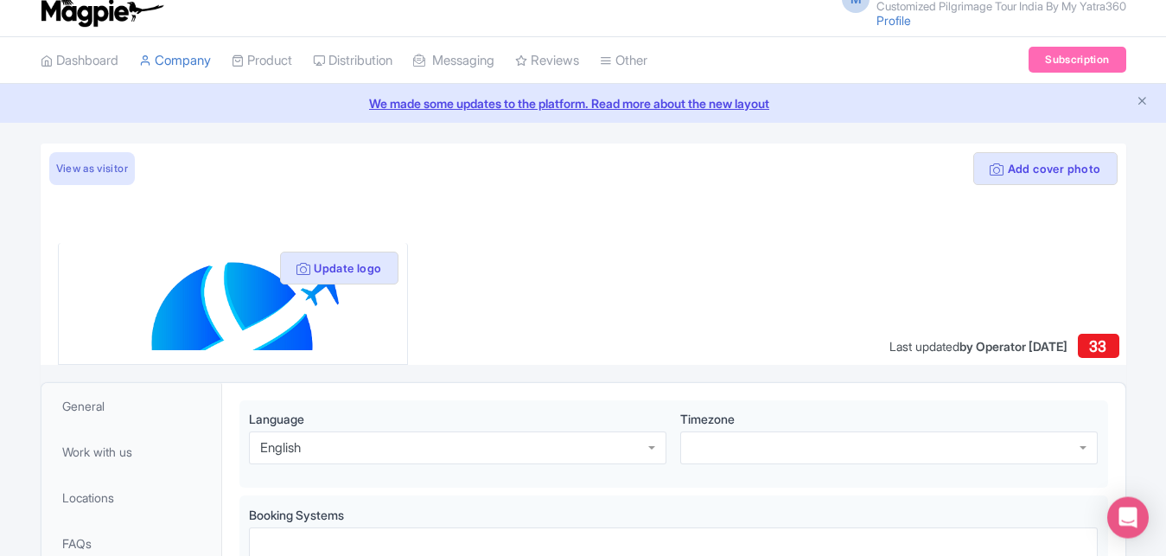
scroll to position [0, 0]
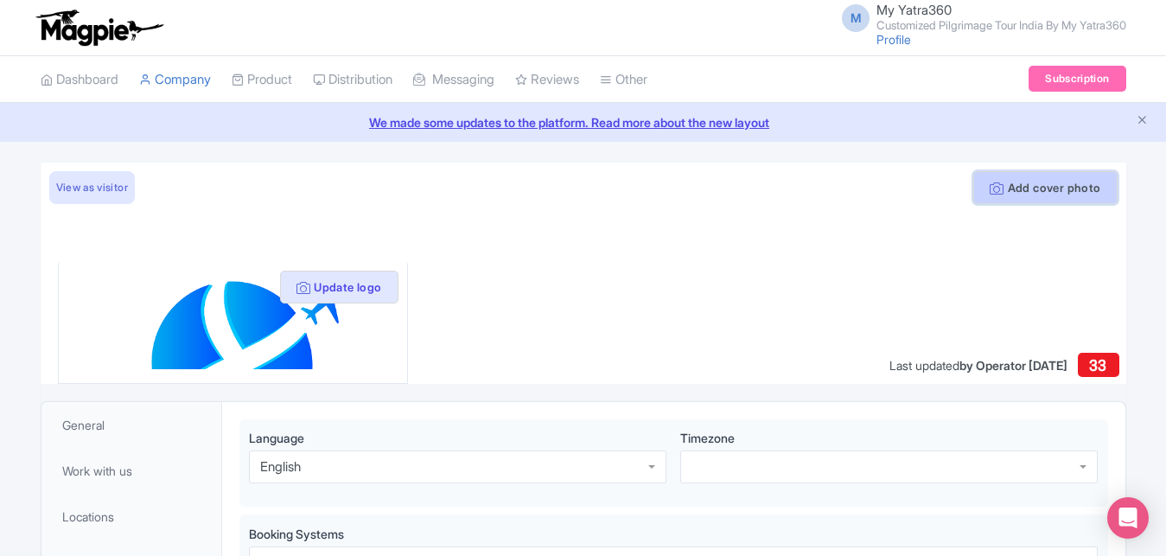
click at [1051, 190] on button "Add cover photo" at bounding box center [1044, 187] width 143 height 33
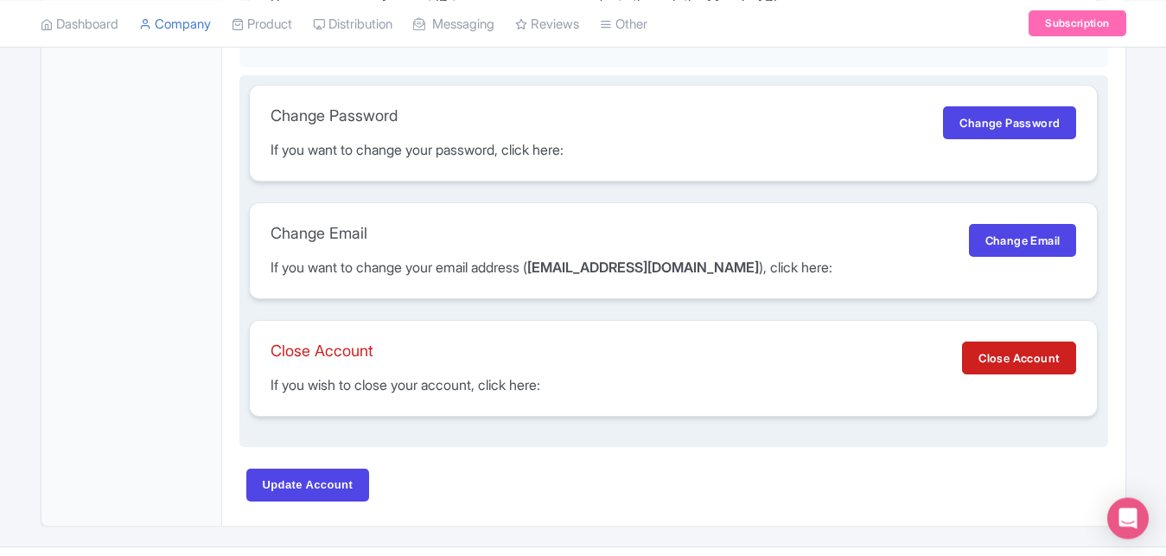
scroll to position [1146, 0]
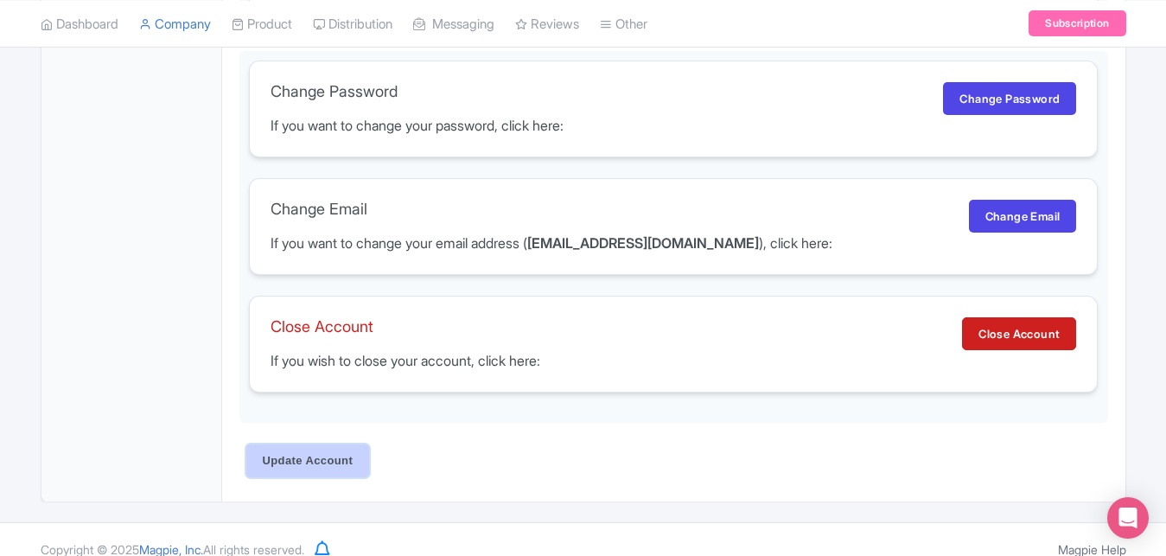
click at [291, 461] on input "Update Account" at bounding box center [308, 460] width 124 height 33
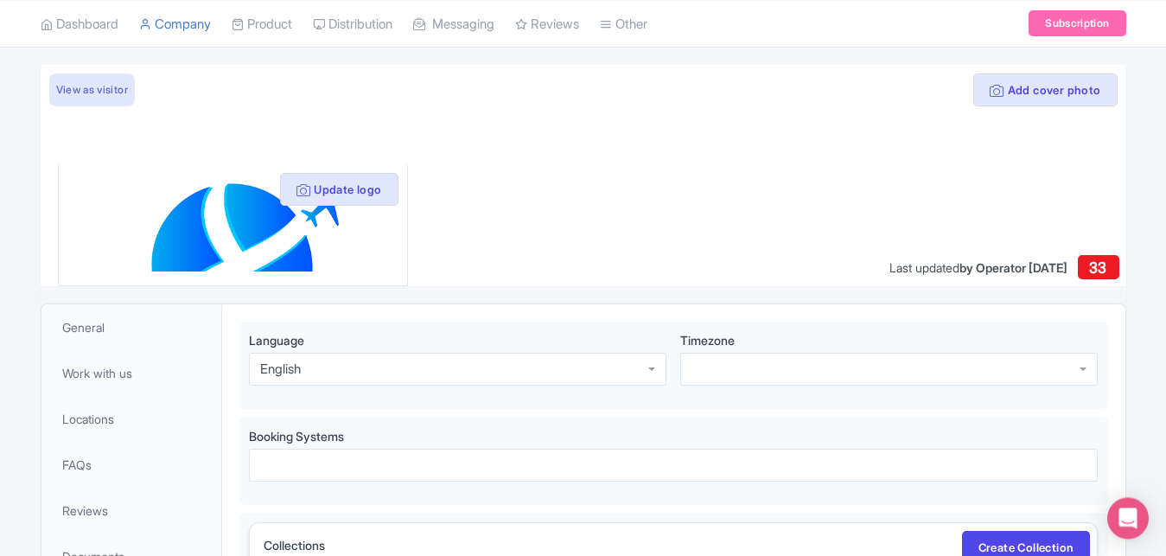
scroll to position [0, 0]
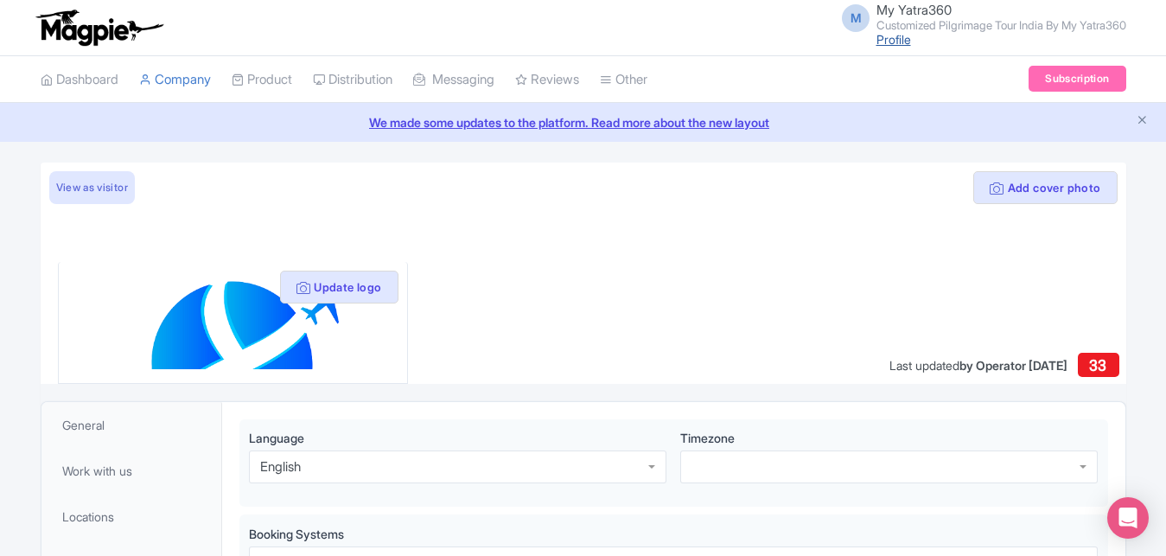
click at [897, 36] on link "Profile" at bounding box center [893, 39] width 35 height 15
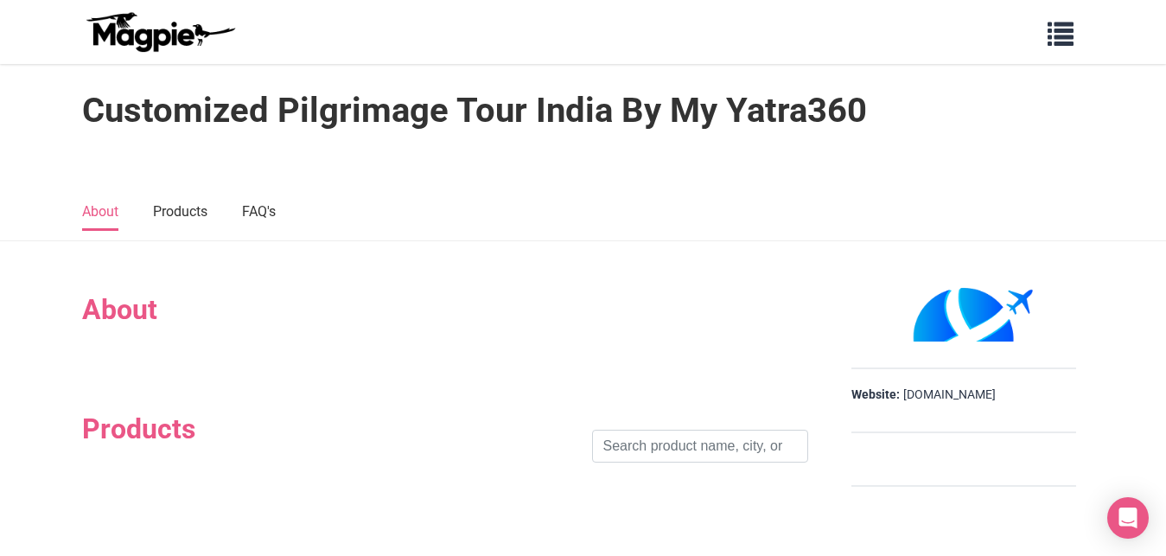
click at [131, 342] on div at bounding box center [445, 343] width 726 height 35
click at [92, 42] on img at bounding box center [160, 31] width 156 height 41
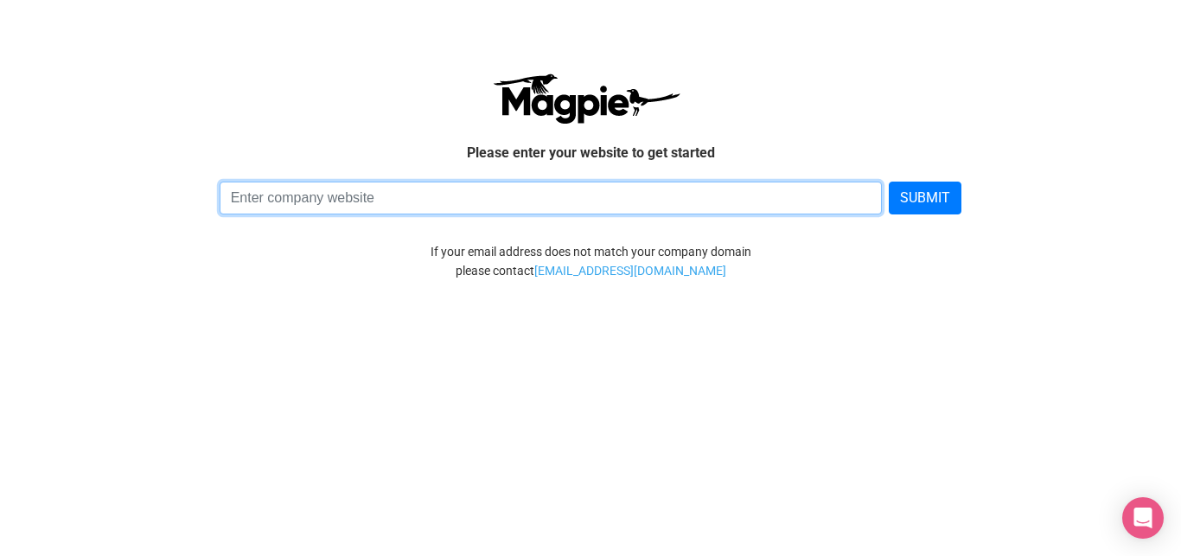
drag, startPoint x: 325, startPoint y: 198, endPoint x: 338, endPoint y: 195, distance: 13.2
click at [325, 197] on input at bounding box center [551, 198] width 663 height 33
paste input "my yatra360"
drag, startPoint x: 364, startPoint y: 198, endPoint x: 0, endPoint y: 193, distance: 363.9
click at [220, 193] on input "my yatra360" at bounding box center [551, 198] width 663 height 33
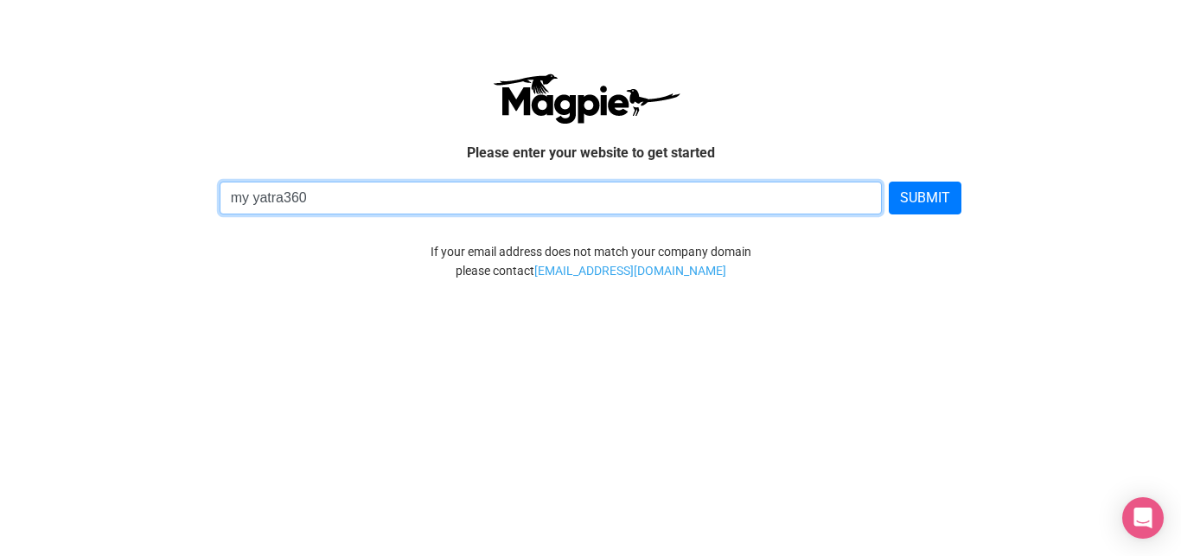
paste input "http://myyatra360.com/"
type input "http://myyatra360.com/"
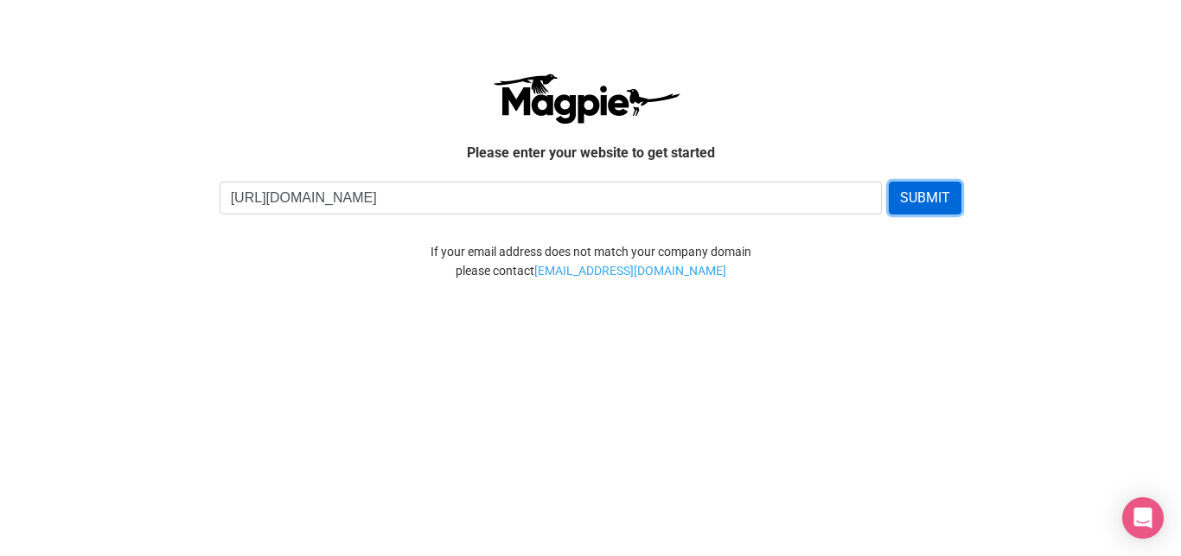
click at [937, 201] on button "SUBMIT" at bounding box center [925, 198] width 73 height 33
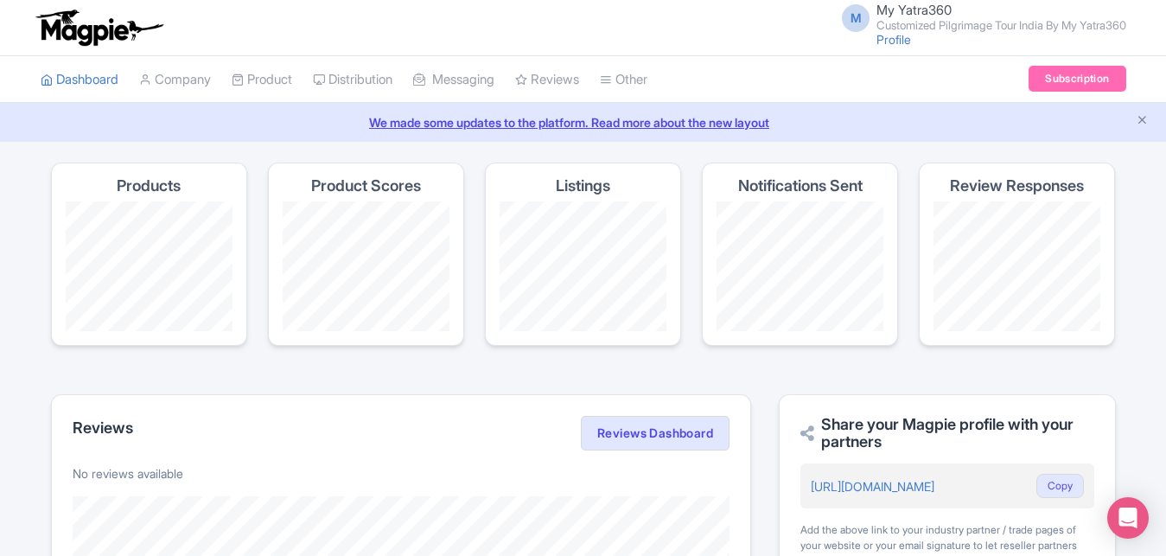
click at [969, 23] on small "Customized Pilgrimage Tour India By My Yatra360" at bounding box center [1001, 25] width 250 height 11
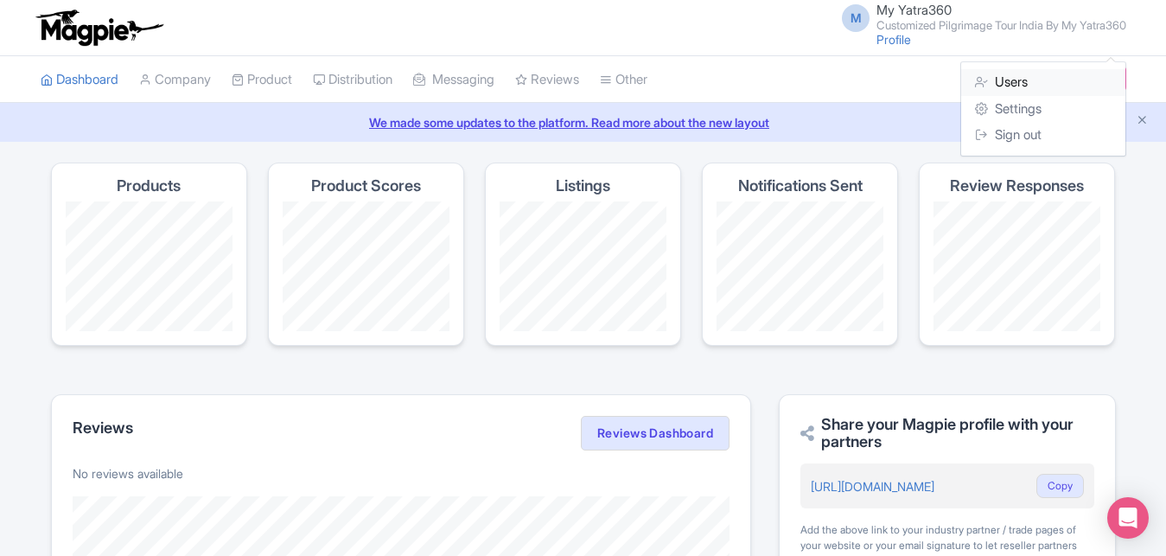
click at [1014, 81] on link "Users" at bounding box center [1043, 82] width 164 height 27
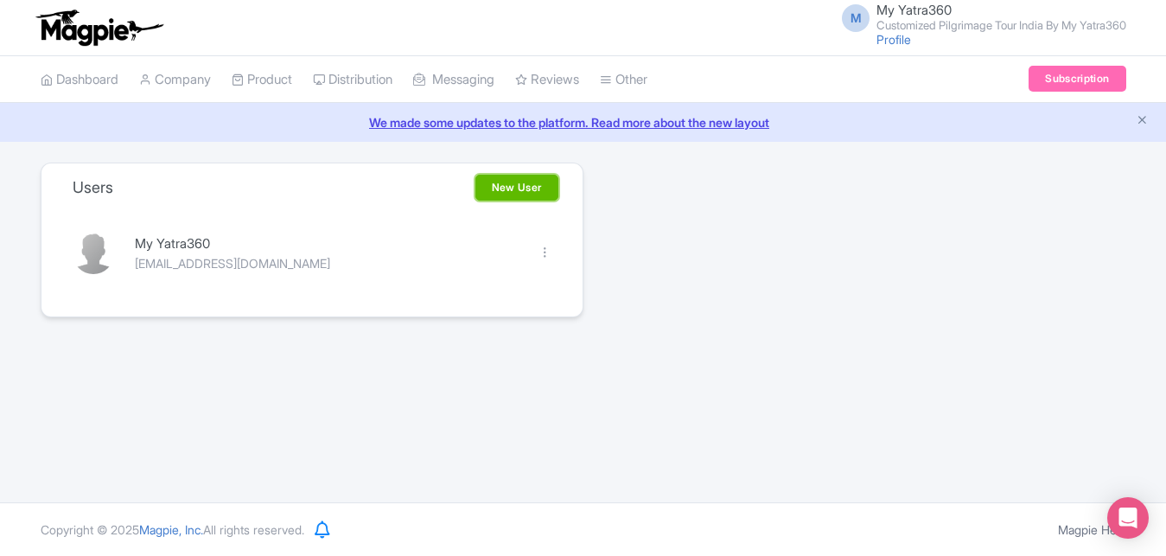
click at [514, 188] on link "New User" at bounding box center [516, 188] width 83 height 26
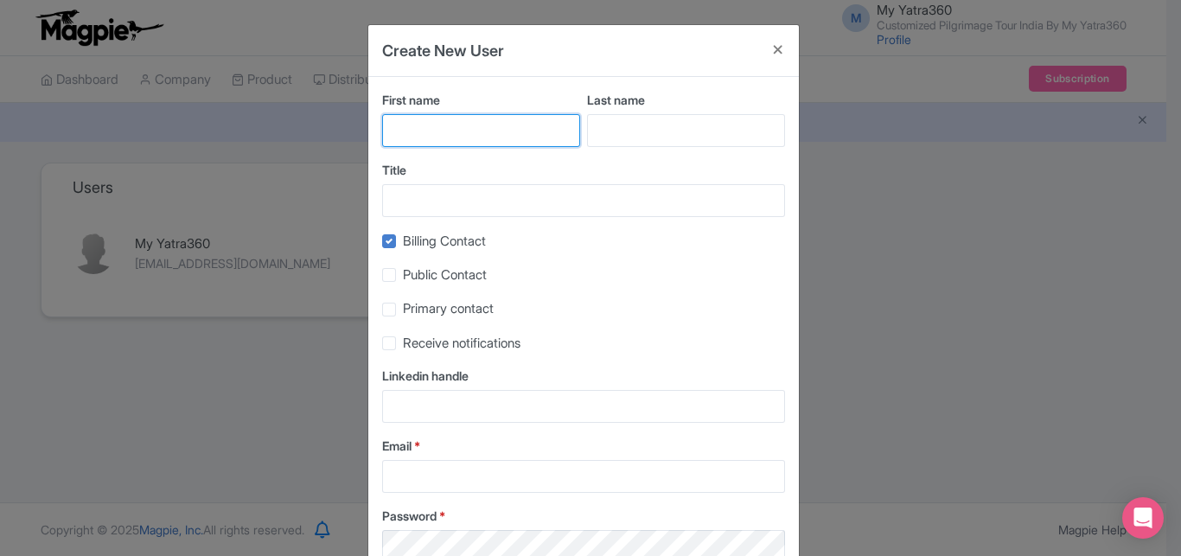
click at [422, 133] on input "First name" at bounding box center [481, 130] width 198 height 33
paste input "My"
type input "My"
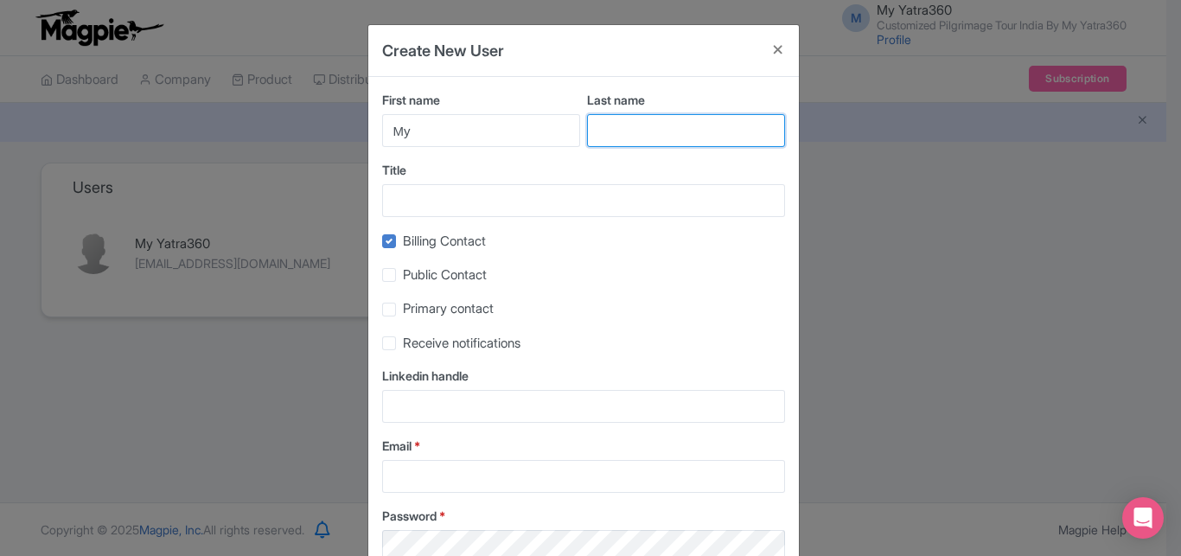
click at [587, 133] on input "Last name" at bounding box center [686, 130] width 198 height 33
paste input "Yatra360"
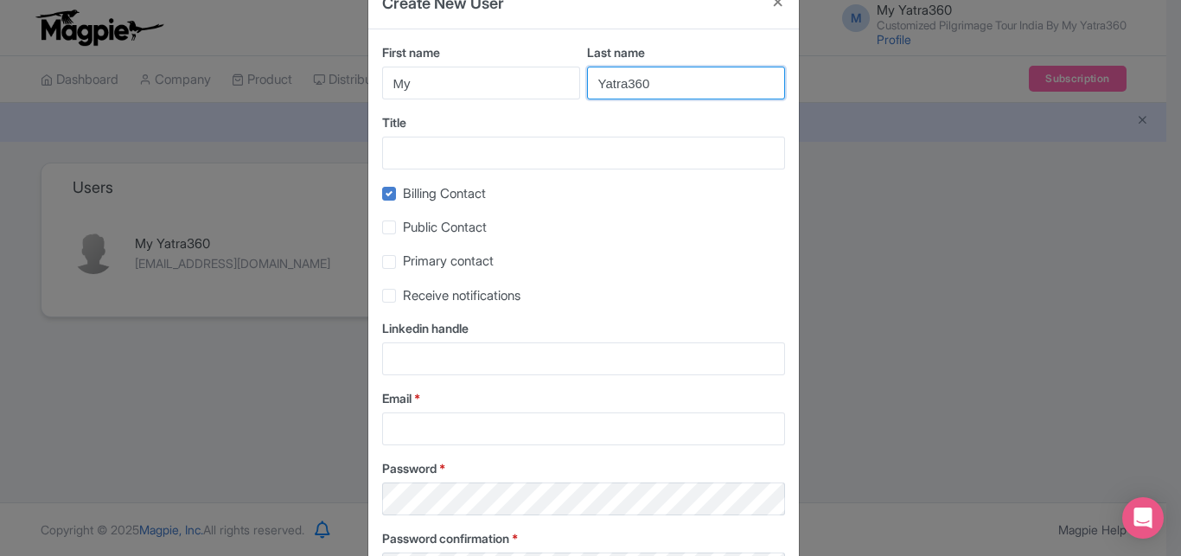
scroll to position [99, 0]
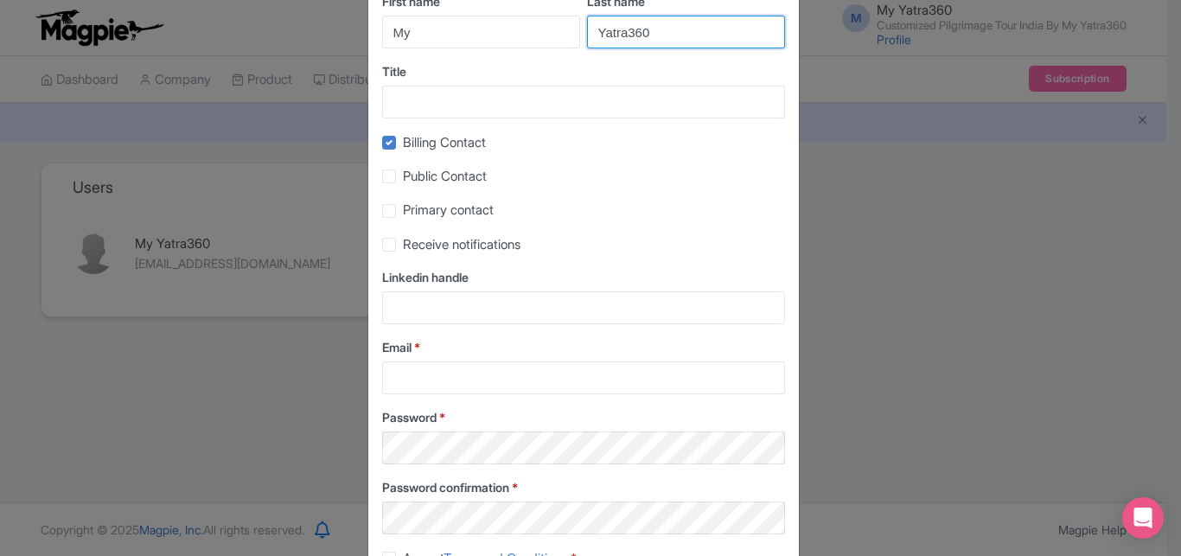
type input "Yatra360"
click at [403, 177] on label "Public Contact" at bounding box center [445, 177] width 84 height 20
click at [403, 177] on input "Public Contact" at bounding box center [408, 171] width 11 height 11
checkbox input "true"
click at [403, 144] on label "Billing Contact" at bounding box center [444, 143] width 83 height 20
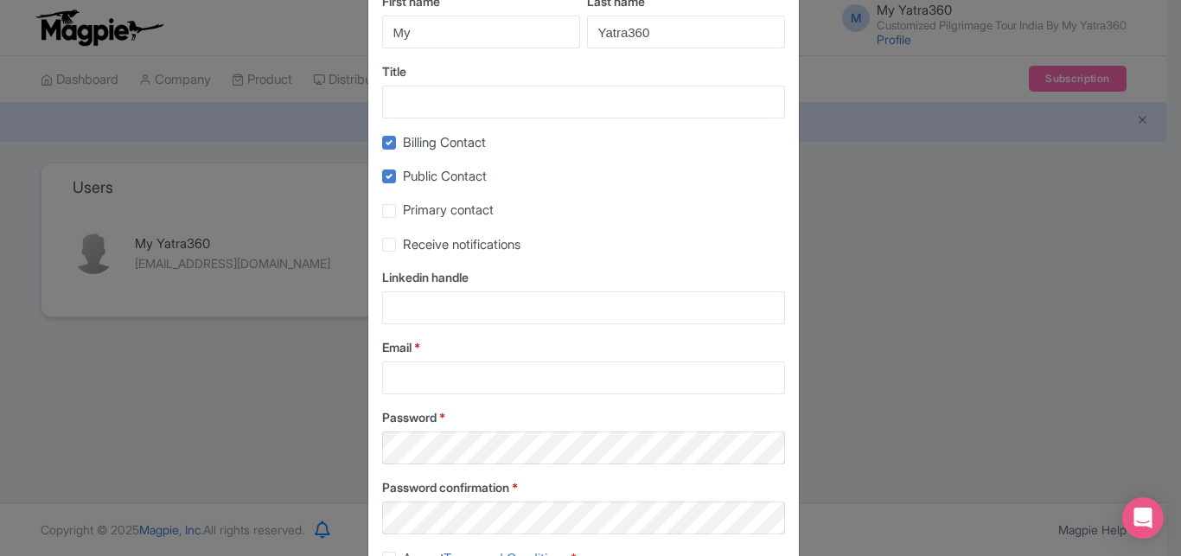
click at [403, 143] on input "Billing Contact" at bounding box center [408, 137] width 11 height 11
checkbox input "false"
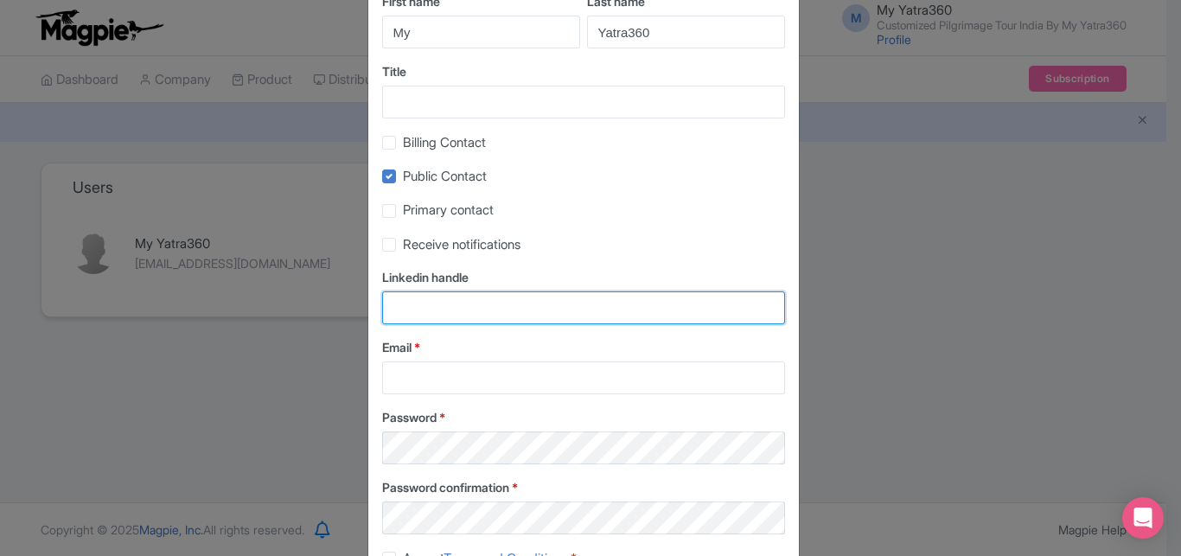
click at [422, 309] on input "Linkedin handle" at bounding box center [583, 307] width 403 height 33
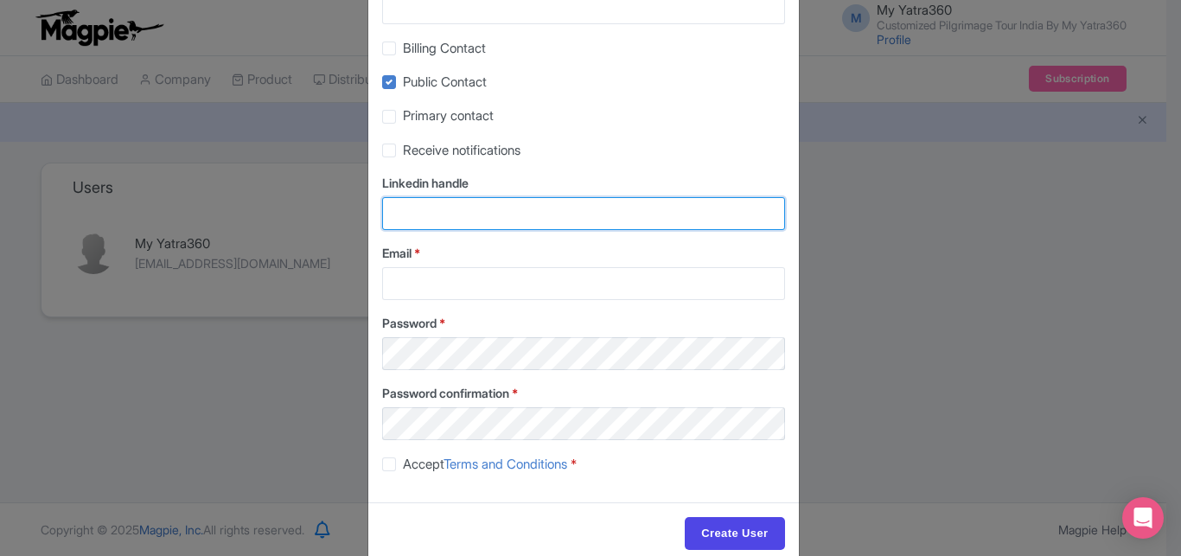
scroll to position [197, 0]
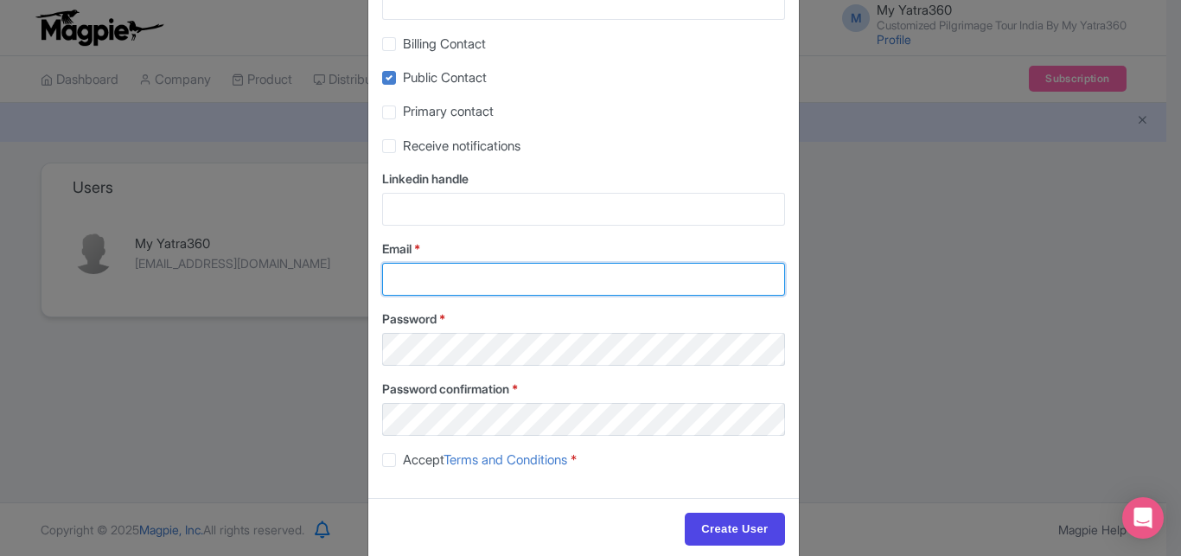
click at [436, 281] on input "Email *" at bounding box center [583, 279] width 403 height 33
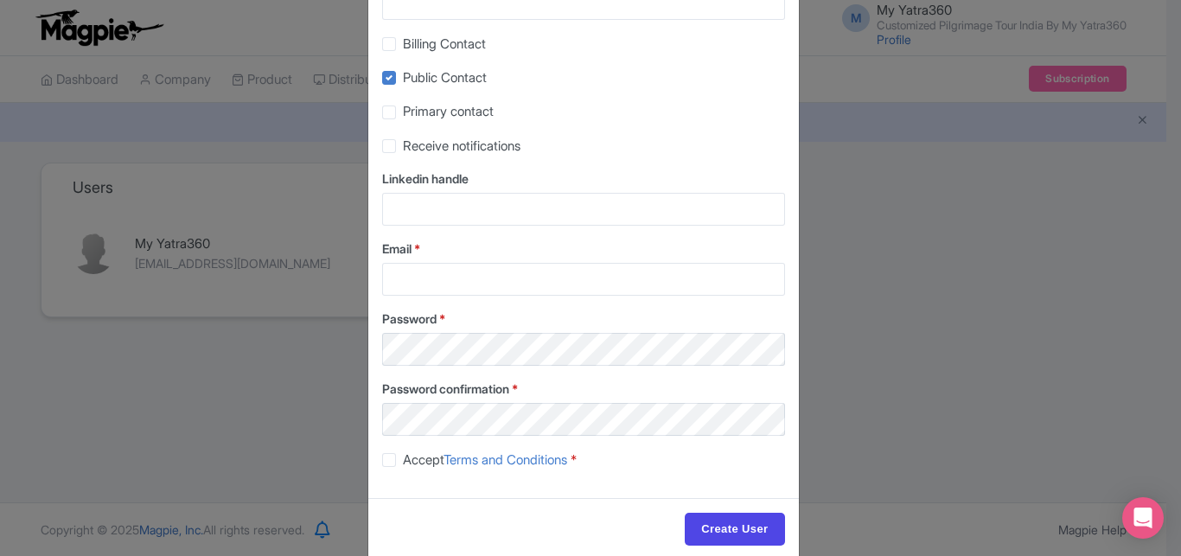
click at [487, 402] on div "Password confirmation *" at bounding box center [583, 407] width 403 height 56
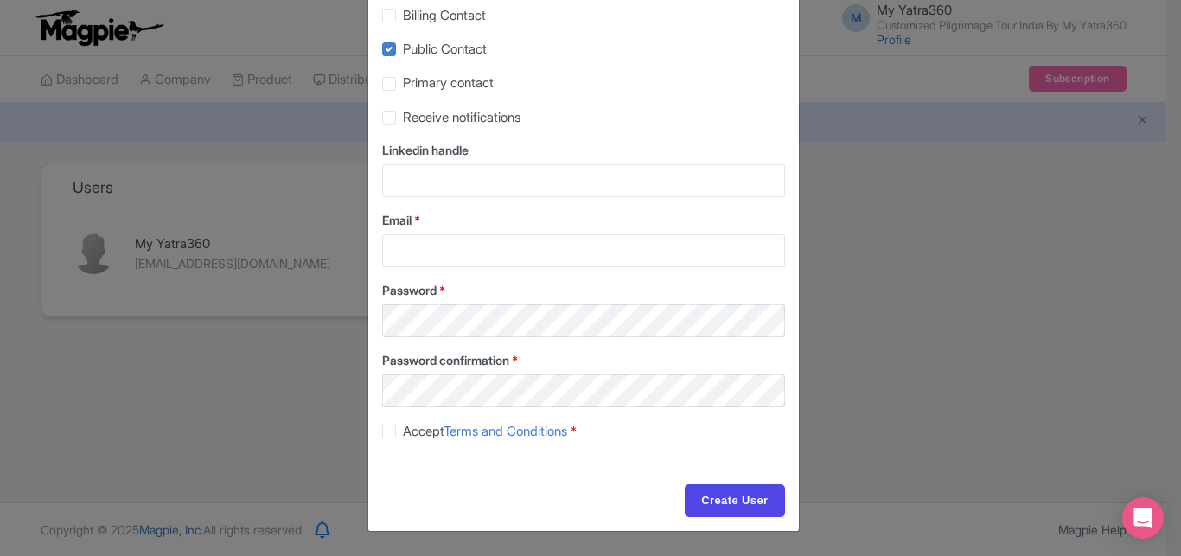
scroll to position [0, 0]
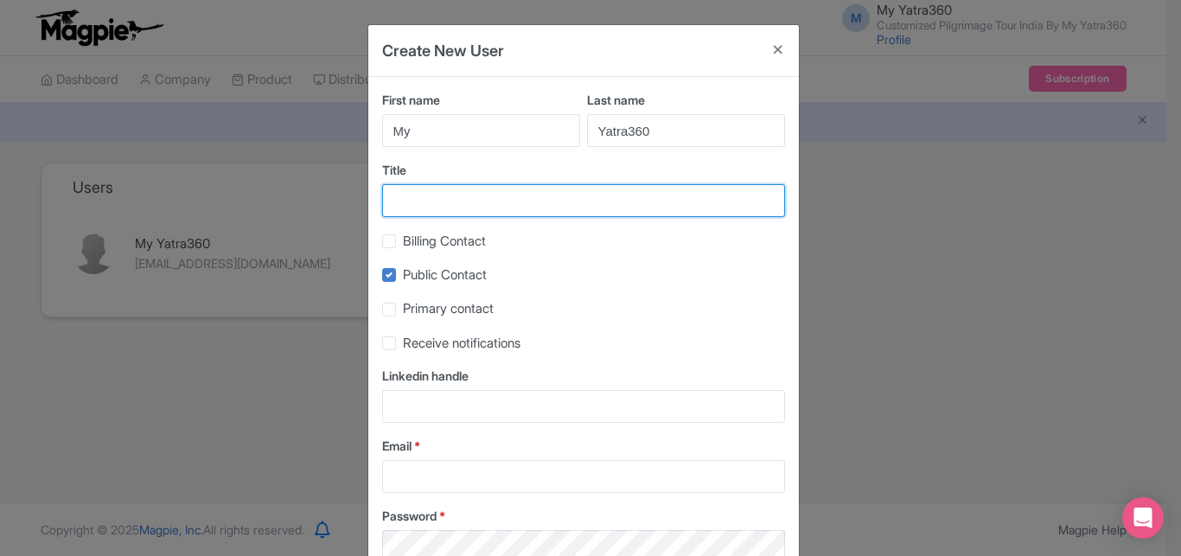
click at [411, 194] on input "Title" at bounding box center [583, 200] width 403 height 33
paste input "Customized Pilgrimage Tour India By My Yatra360"
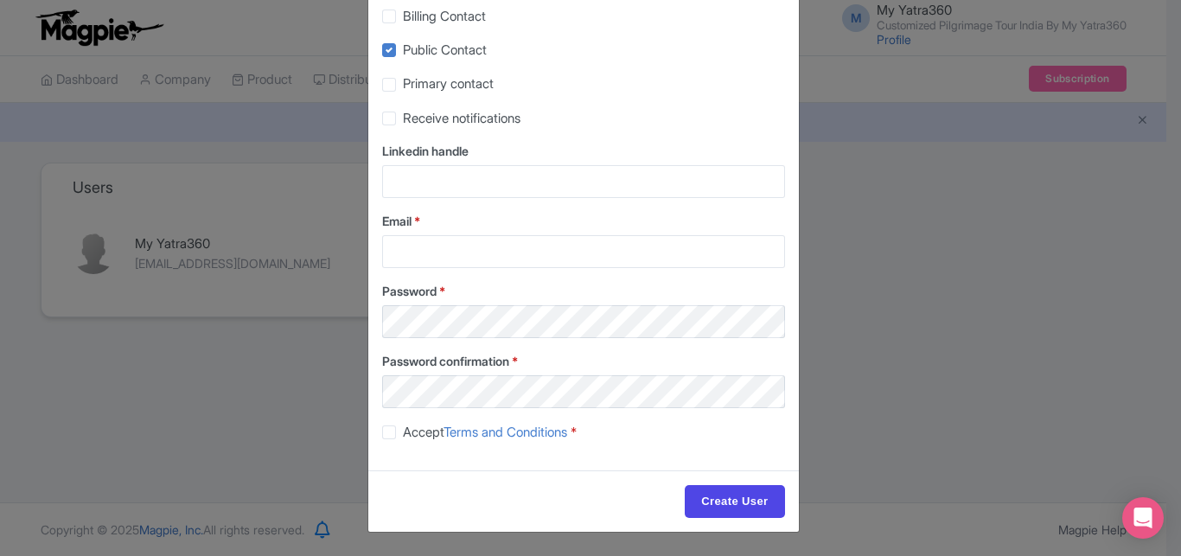
scroll to position [228, 0]
type input "Customized Pilgrimage Tour India By My Yatra360"
click at [717, 491] on input "Create User" at bounding box center [734, 500] width 99 height 33
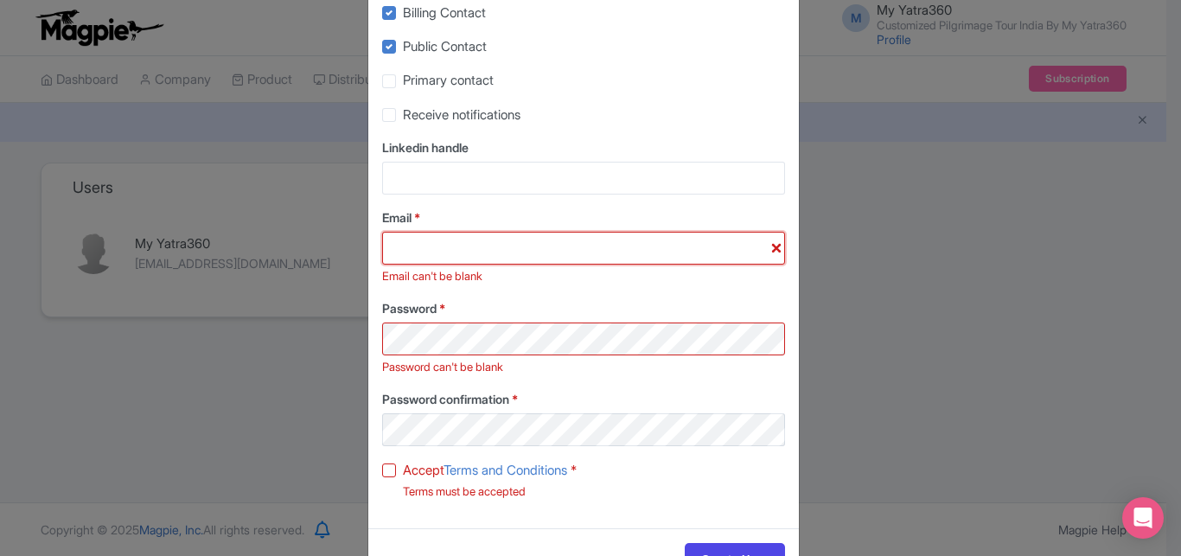
click at [455, 258] on input "Email *" at bounding box center [583, 248] width 403 height 33
paste input "seodigital83@gmail.com"
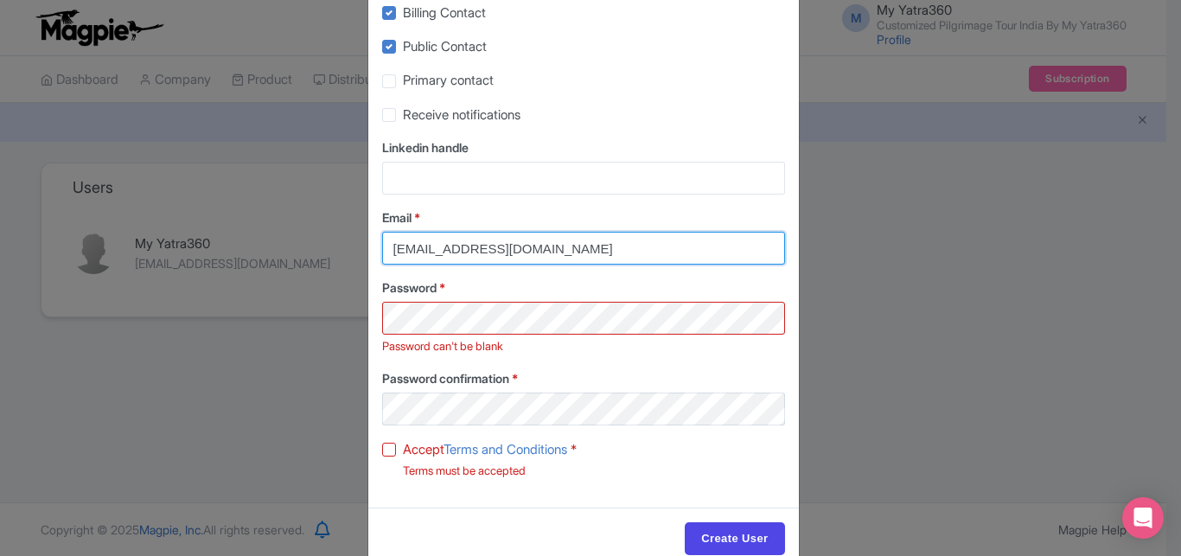
type input "seodigital83@gmail.com"
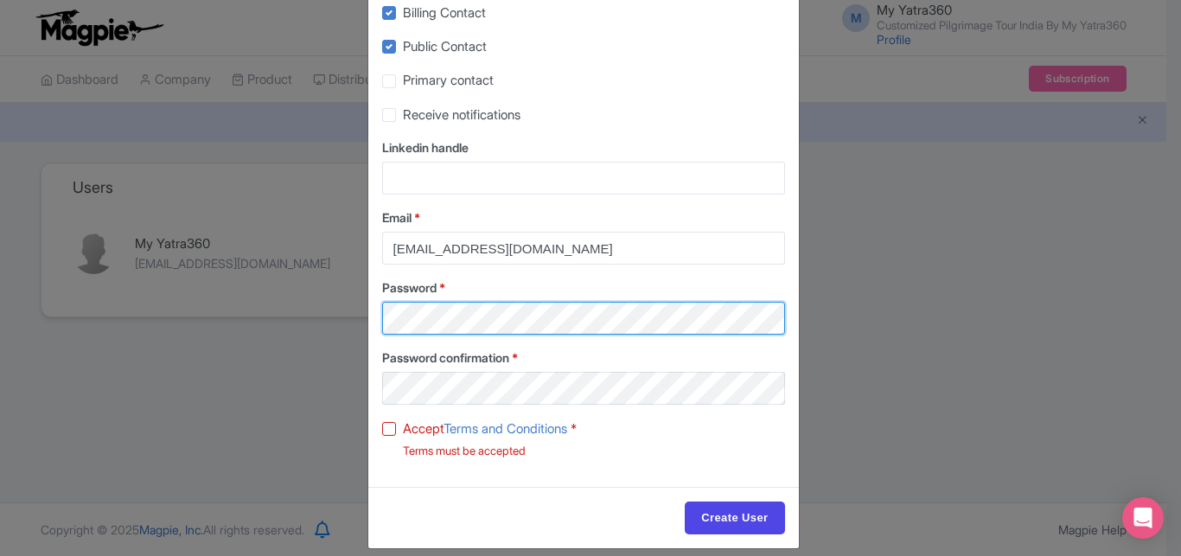
scroll to position [249, 0]
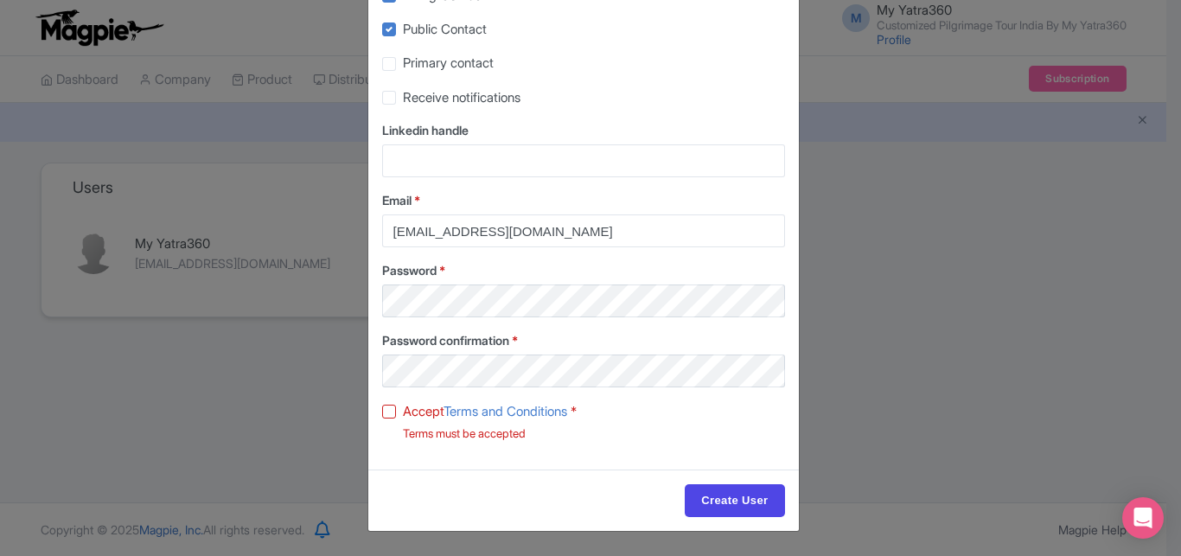
click at [403, 410] on label "Accept Terms and Conditions *" at bounding box center [490, 412] width 174 height 20
click at [403, 410] on input "Accept Terms and Conditions *" at bounding box center [408, 406] width 11 height 11
checkbox input "true"
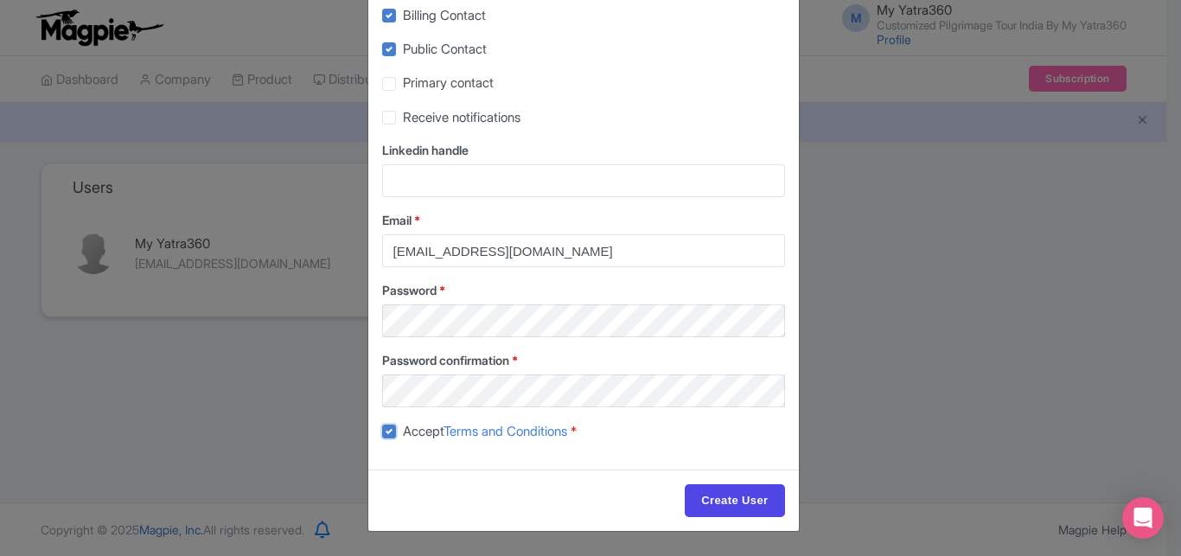
scroll to position [228, 0]
click at [726, 504] on input "Create User" at bounding box center [734, 500] width 99 height 33
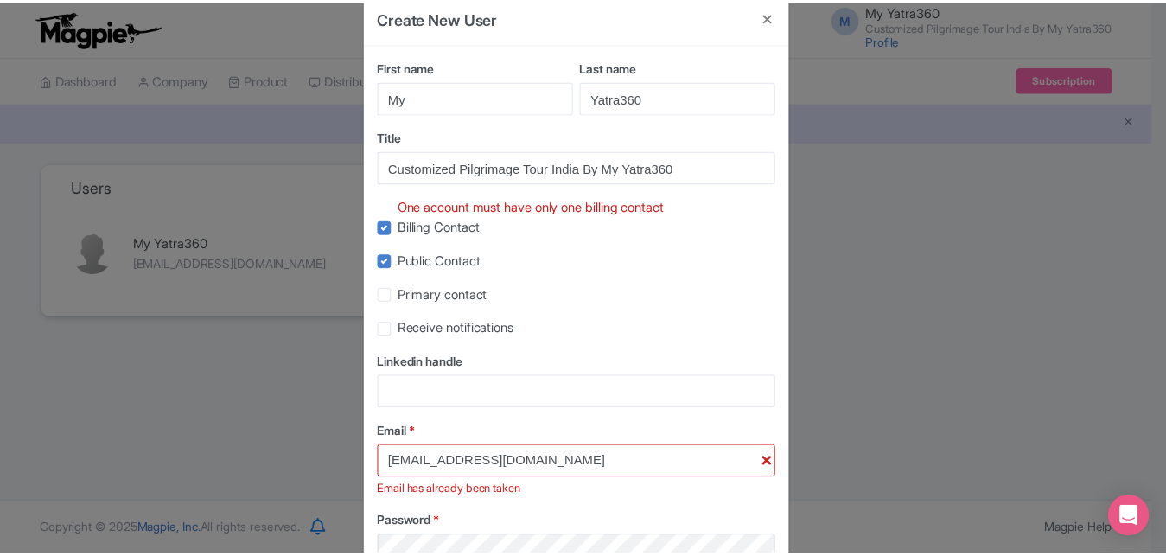
scroll to position [0, 0]
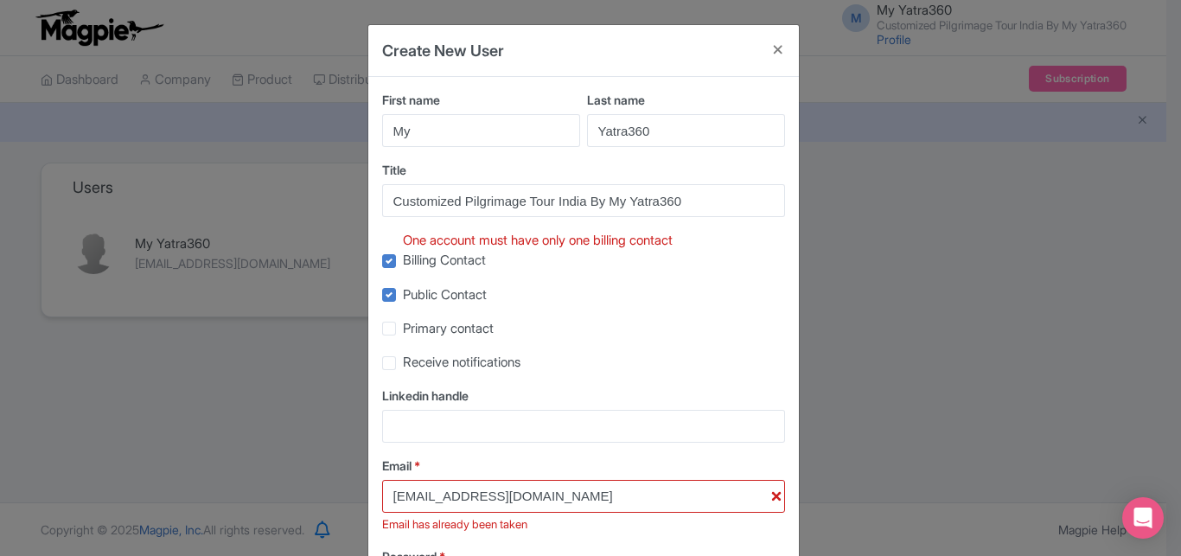
click at [973, 241] on div "Create New User First name My Last name Yatra360 Title Customized Pilgrimage To…" at bounding box center [590, 278] width 1181 height 556
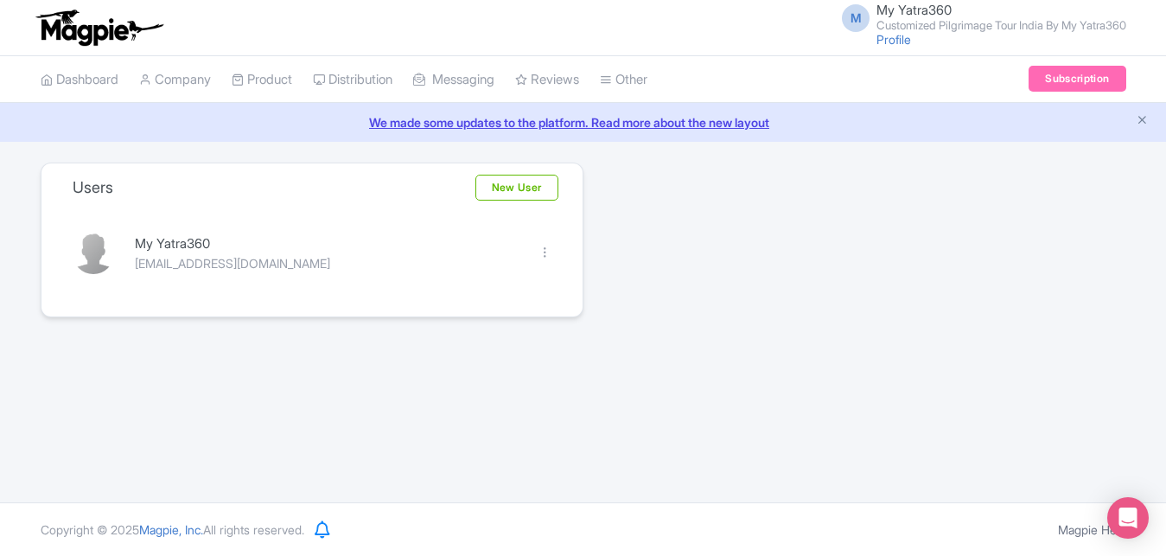
click at [887, 31] on small "Customized Pilgrimage Tour India By My Yatra360" at bounding box center [1001, 25] width 250 height 11
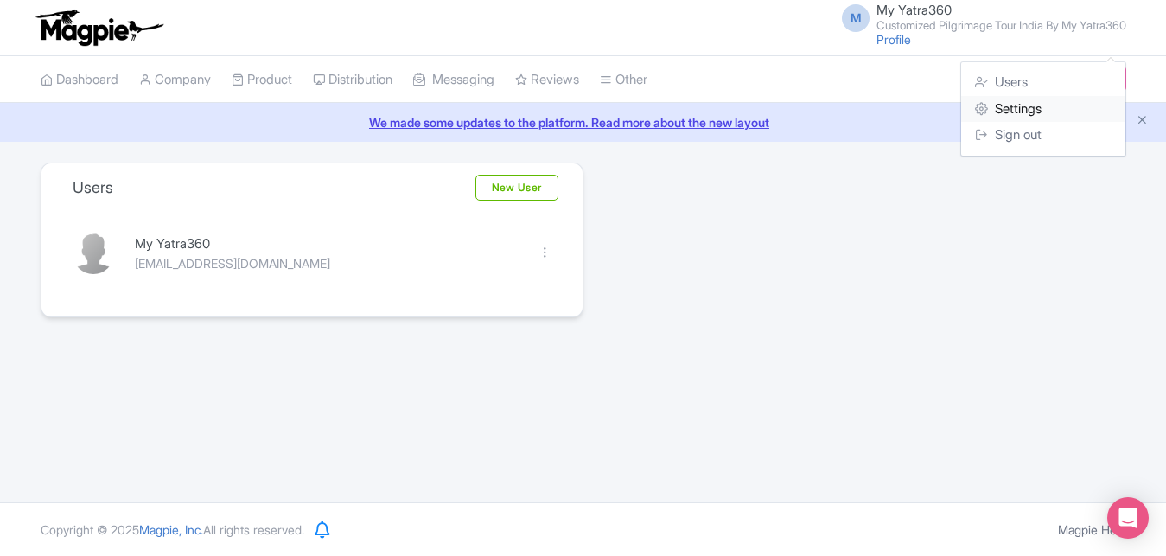
click at [1017, 105] on link "Settings" at bounding box center [1043, 109] width 164 height 27
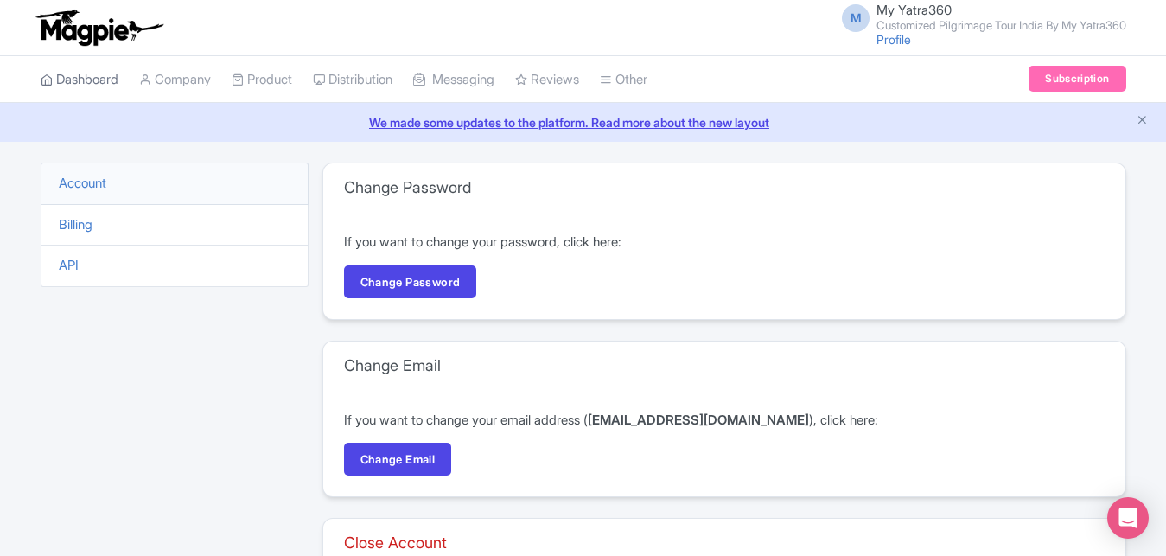
click at [80, 85] on link "Dashboard" at bounding box center [80, 80] width 78 height 48
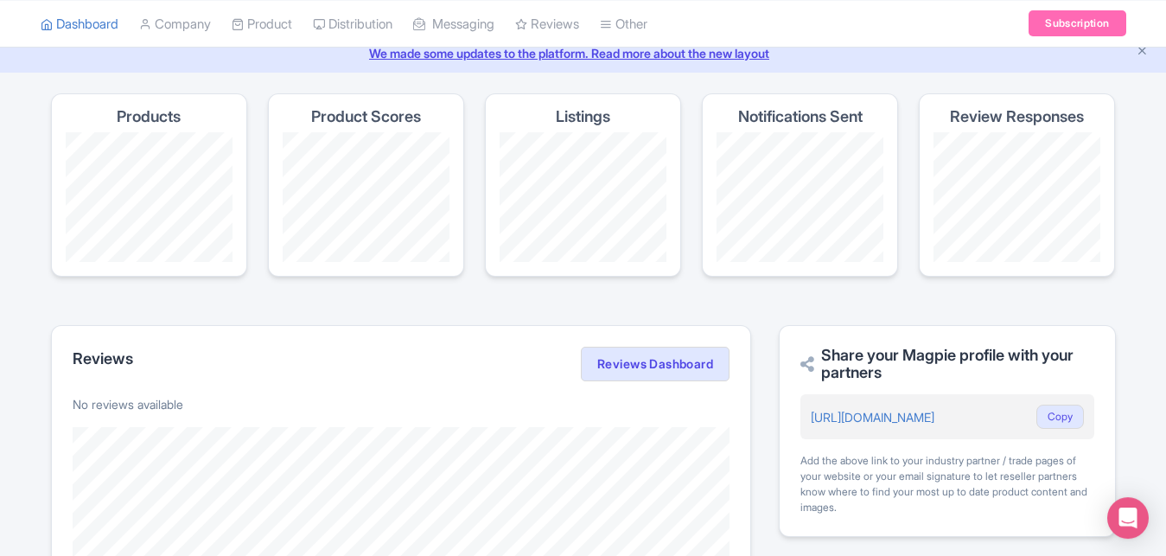
scroll to position [264, 0]
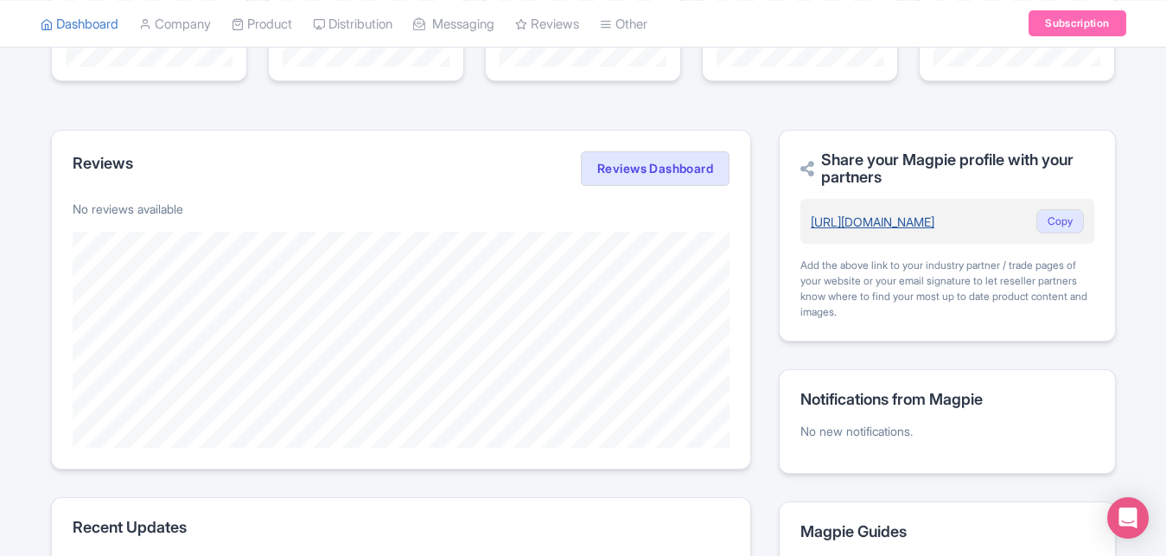
click at [895, 224] on link "[URL][DOMAIN_NAME]" at bounding box center [873, 221] width 124 height 15
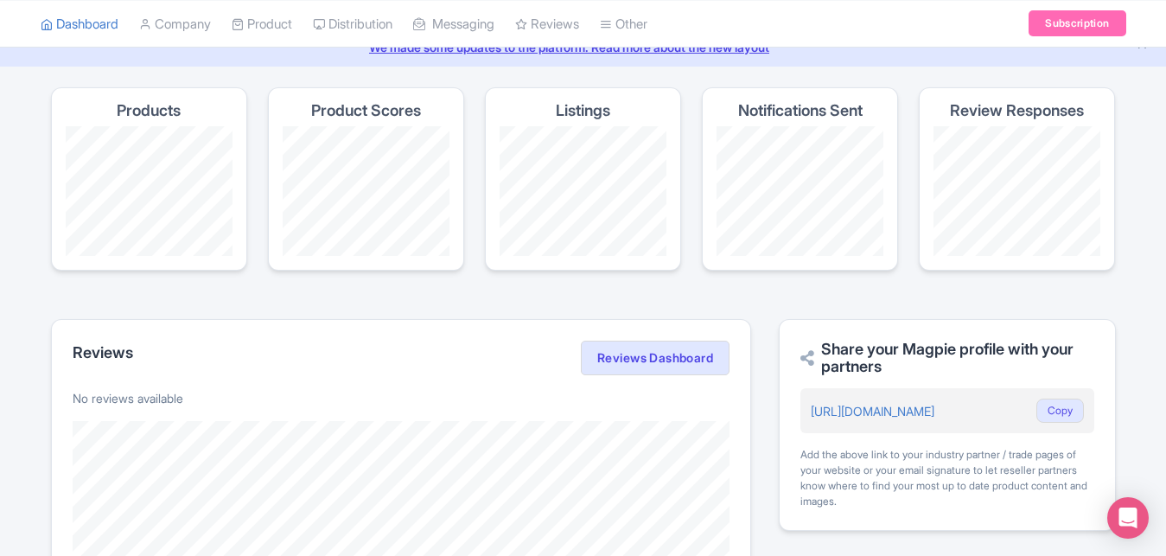
scroll to position [0, 0]
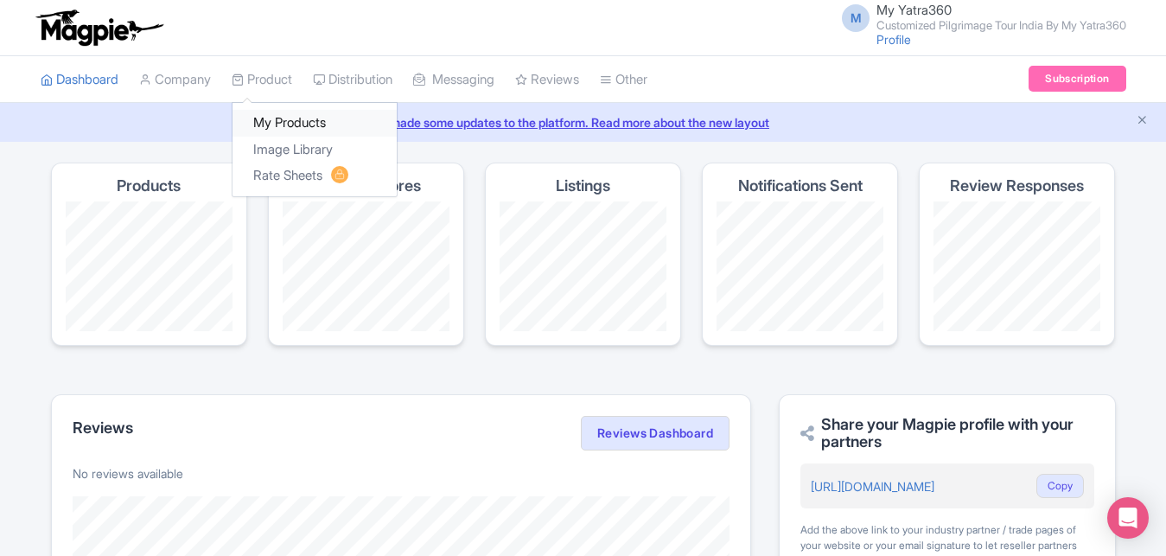
click at [264, 117] on link "My Products" at bounding box center [315, 123] width 164 height 27
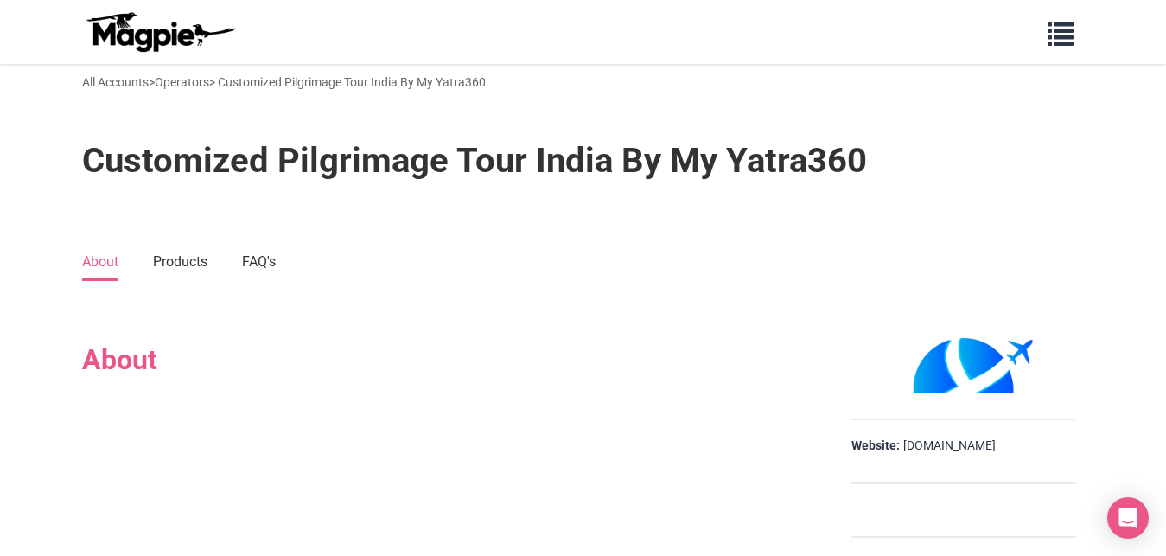
click at [278, 389] on div at bounding box center [445, 393] width 726 height 35
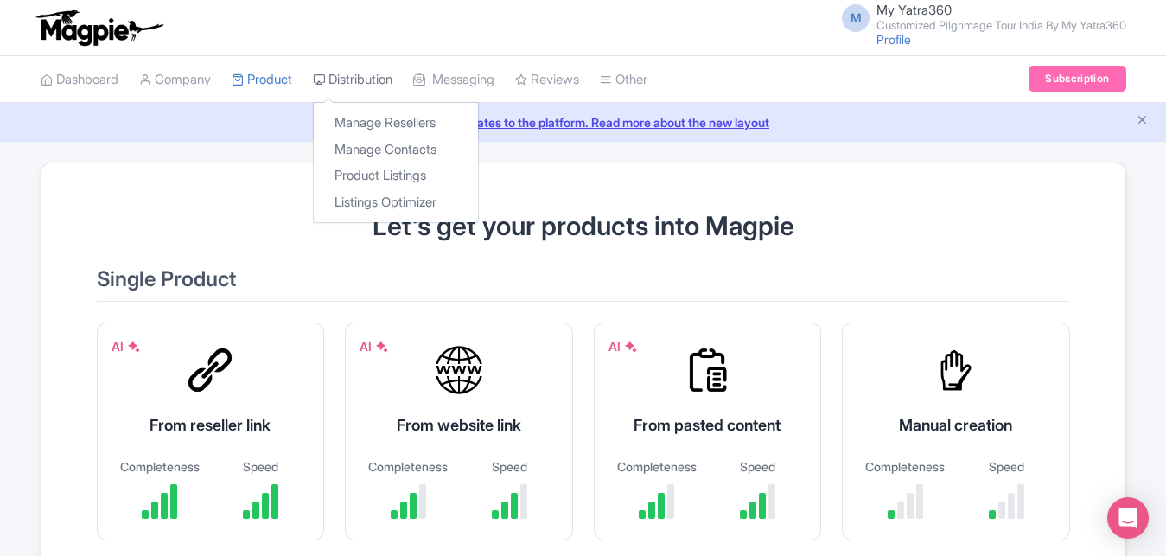
click at [343, 80] on link "Distribution" at bounding box center [353, 80] width 80 height 48
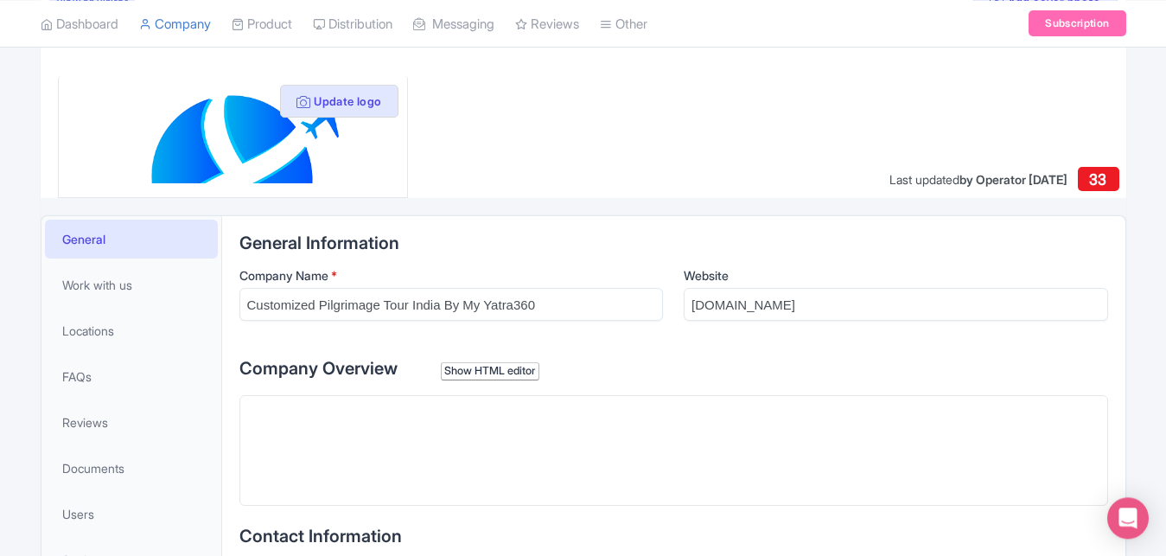
scroll to position [264, 0]
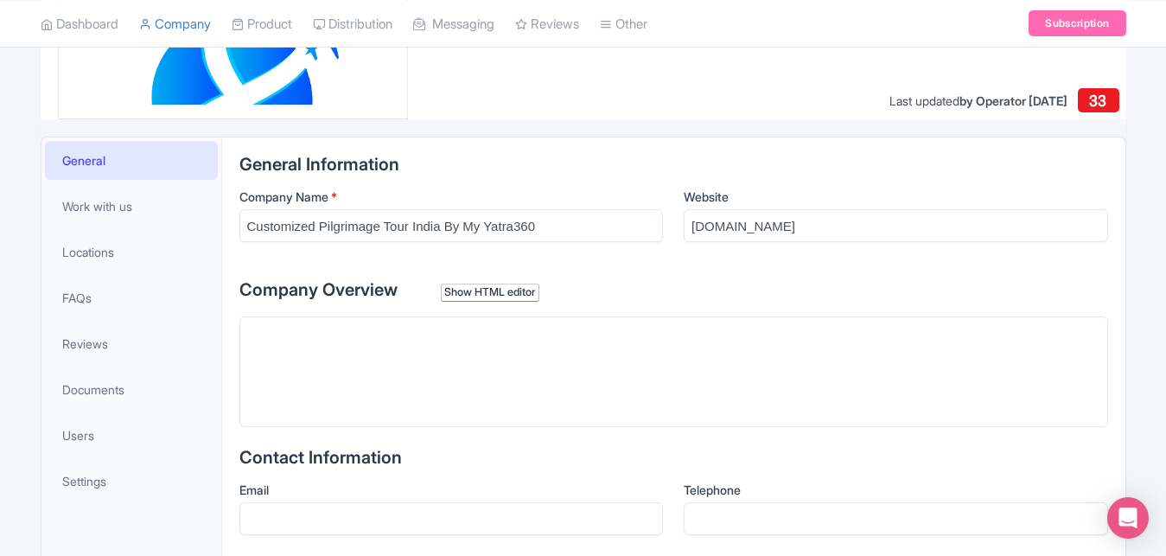
click at [363, 354] on trix-editor at bounding box center [673, 371] width 869 height 111
paste trix-editor "<div>Customized Pilgrimage Tour India by My Yatra360's offers spiritual adventu…"
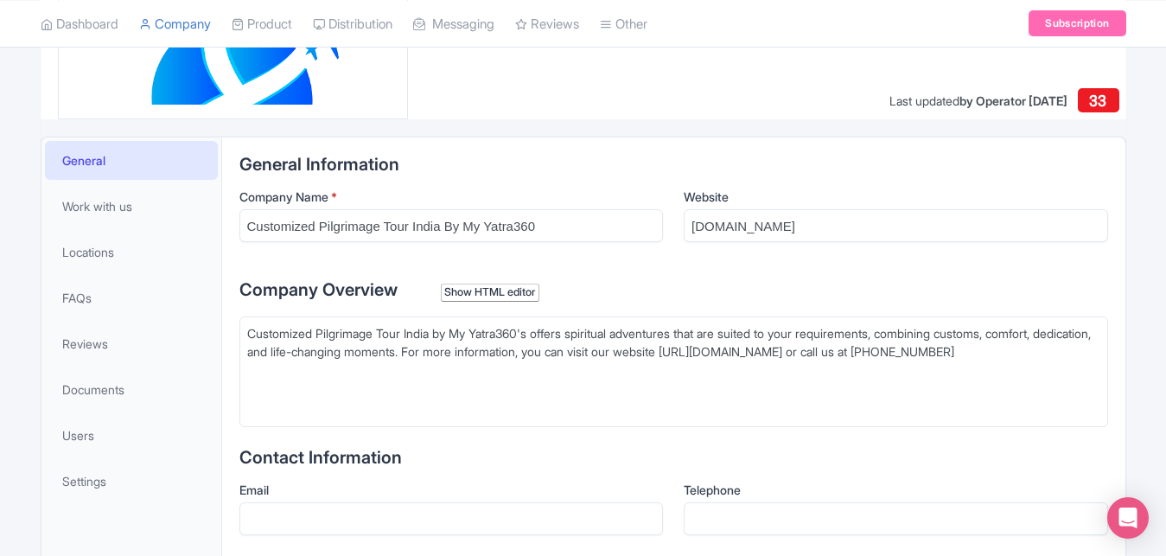
click at [968, 350] on div "Customized Pilgrimage Tour India by My Yatra360's offers spiritual adventures t…" at bounding box center [673, 351] width 853 height 54
paste trix-editor "<div>Customized Pilgrimage Tour India by My Yatra360's offers spiritual adventu…"
drag, startPoint x: 397, startPoint y: 389, endPoint x: 527, endPoint y: 392, distance: 130.6
click at [527, 392] on div "Customized Pilgrimage Tour India by My Yatra360's offers spiritual adventures t…" at bounding box center [673, 369] width 853 height 91
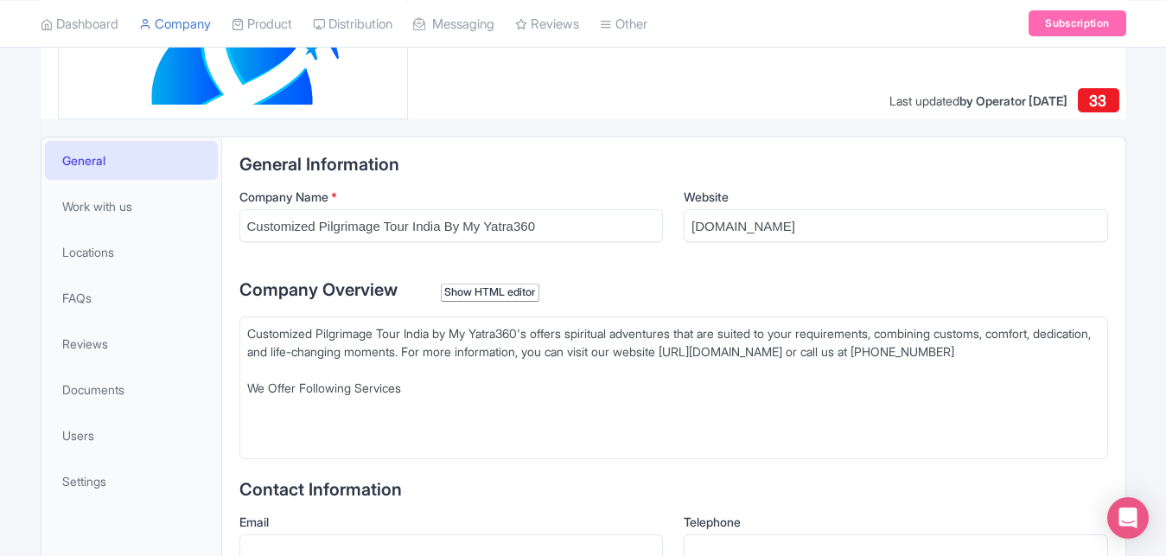
paste trix-editor "<div>Customized Pilgrimage Tour India by My Yatra360's offers spiritual adventu…"
type trix-editor "<div>Customized Pilgrimage Tour India by My Yatra360's offers spiritual adventu…"
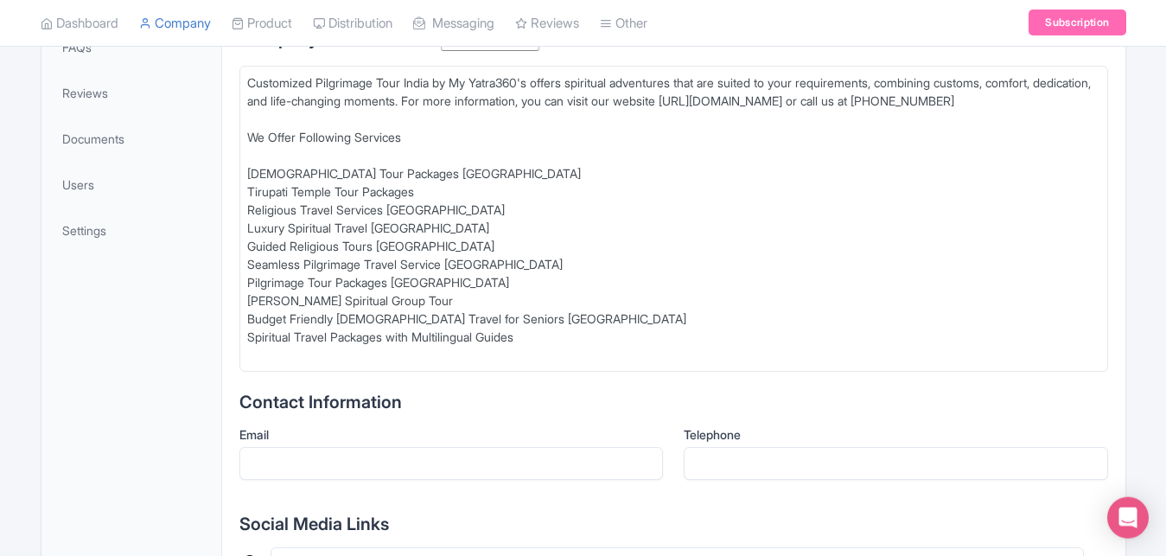
scroll to position [617, 0]
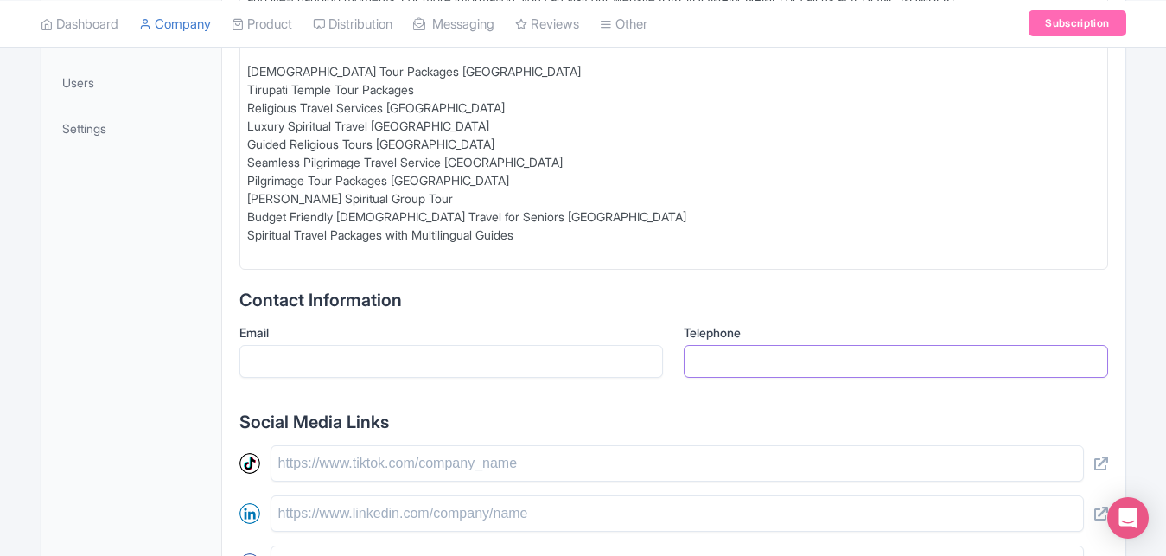
click at [749, 367] on input "Telephone" at bounding box center [896, 361] width 424 height 33
paste input "[PHONE_NUMBER]"
type input "[PHONE_NUMBER]"
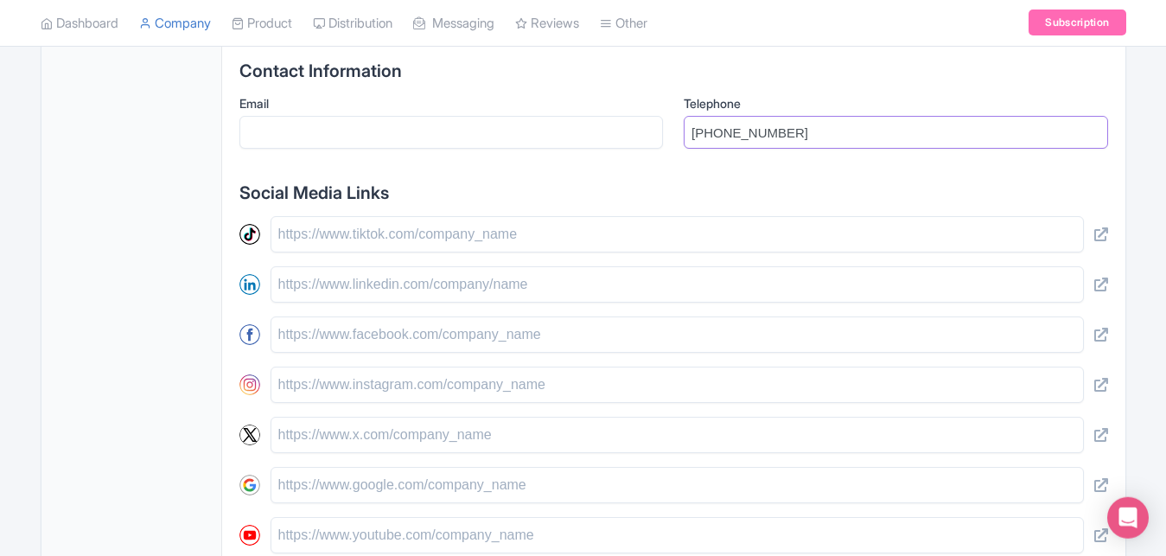
scroll to position [882, 0]
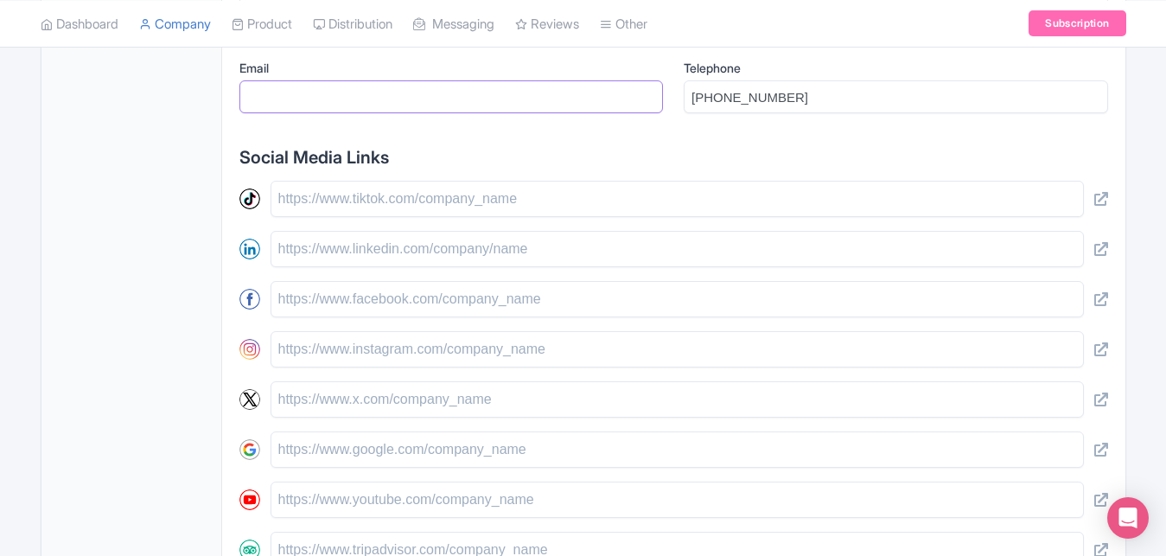
click at [330, 93] on input "Email" at bounding box center [451, 96] width 424 height 33
paste input "[EMAIL_ADDRESS][DOMAIN_NAME]"
type input "[EMAIL_ADDRESS][DOMAIN_NAME]"
click at [330, 297] on input "text" at bounding box center [677, 299] width 813 height 36
paste input "https://www.facebook.com/MyYatra360"
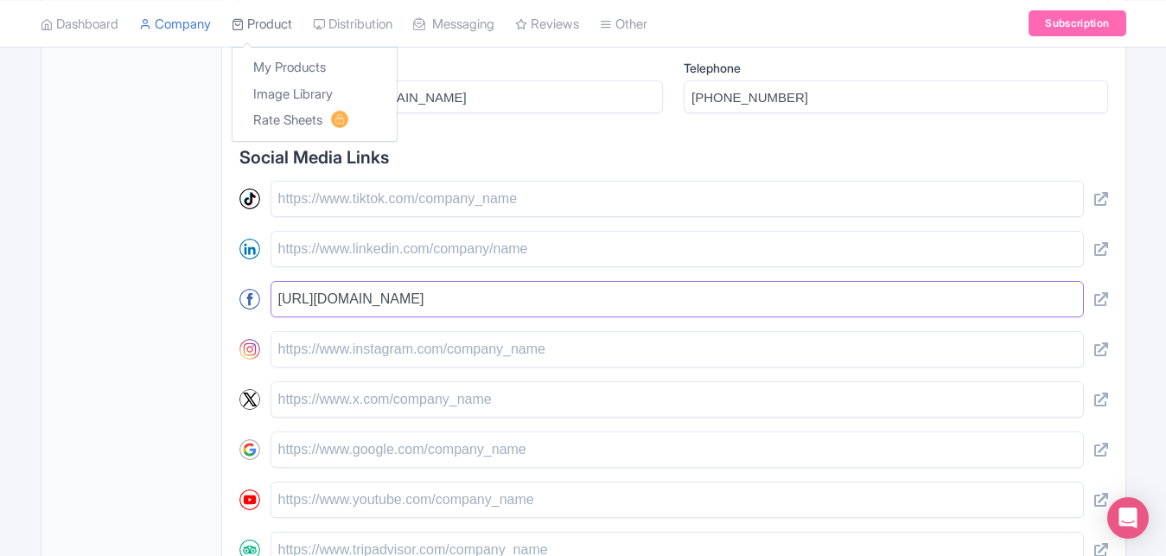
type input "https://www.facebook.com/MyYatra360"
click at [303, 351] on input "text" at bounding box center [677, 349] width 813 height 36
paste input "https://www.instagram.com/myyatra360/"
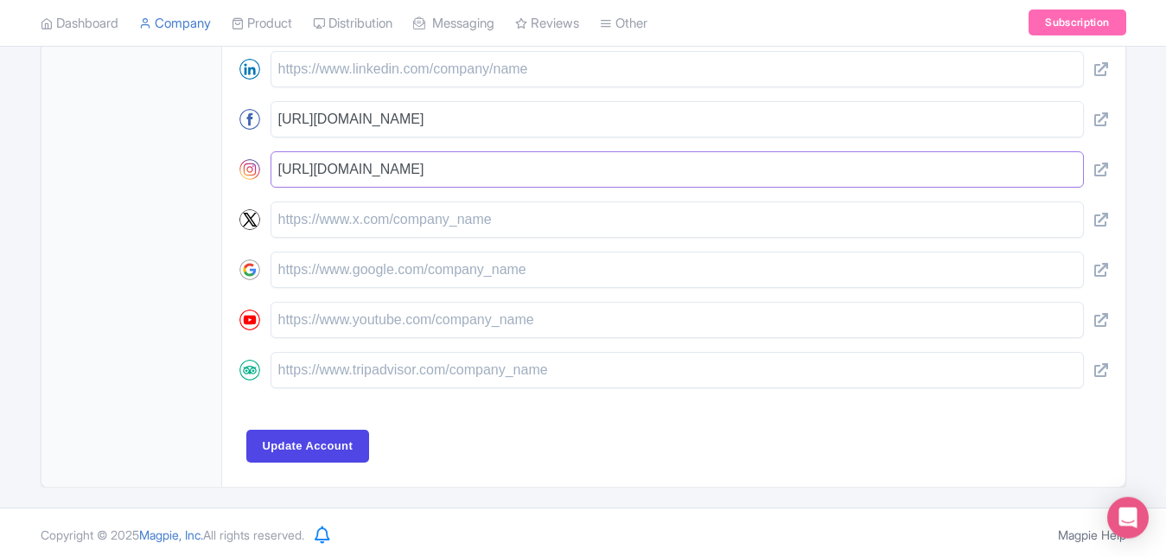
scroll to position [1067, 0]
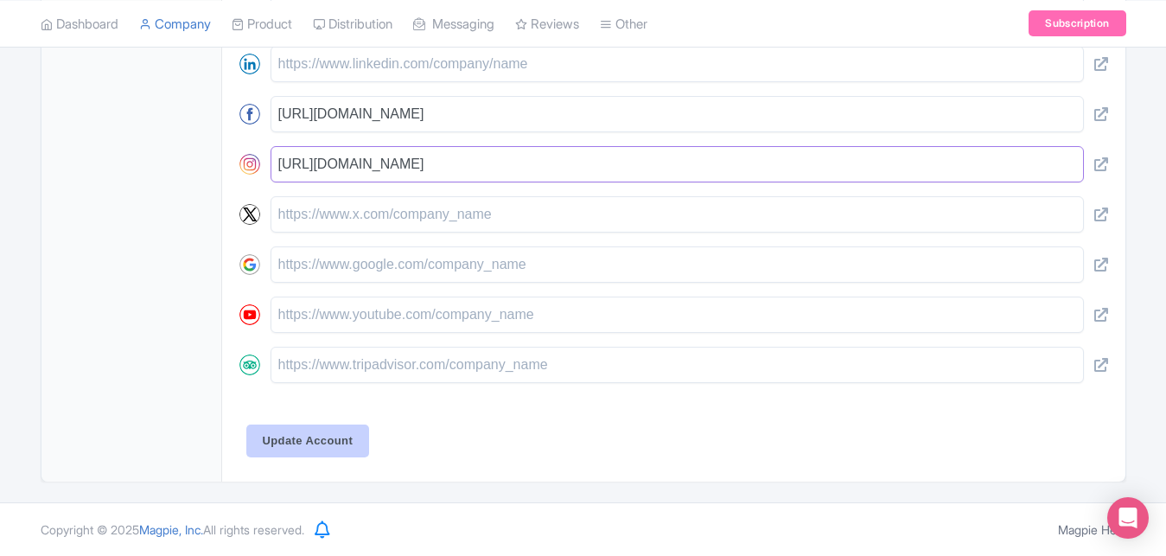
type input "https://www.instagram.com/myyatra360/"
click at [290, 448] on input "Update Account" at bounding box center [308, 440] width 124 height 33
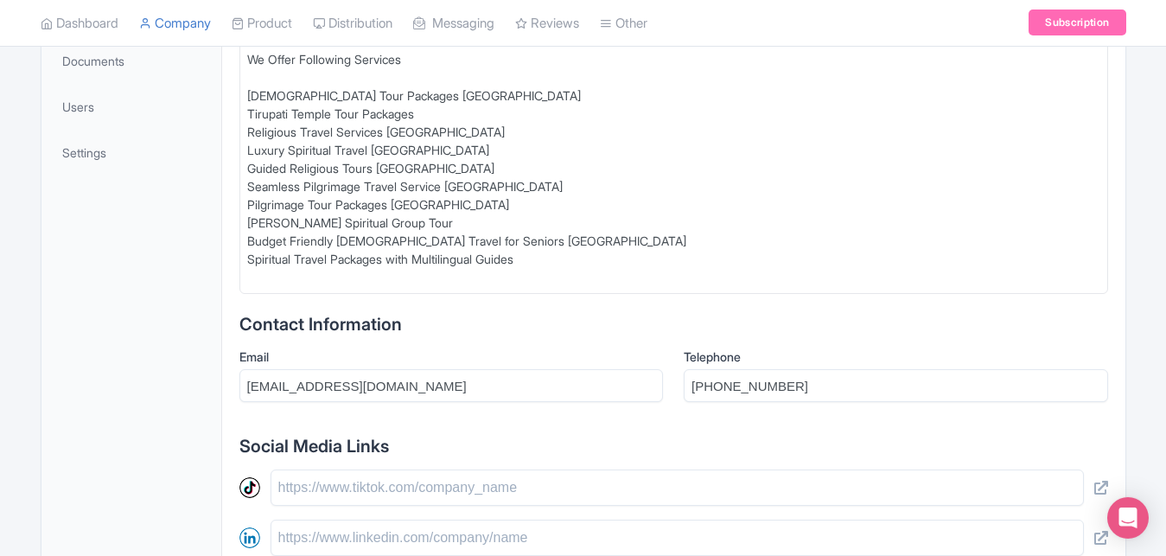
scroll to position [361, 0]
